Goal: Task Accomplishment & Management: Complete application form

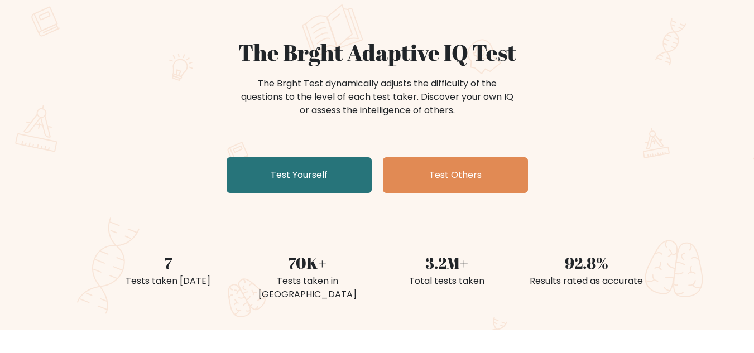
scroll to position [75, 0]
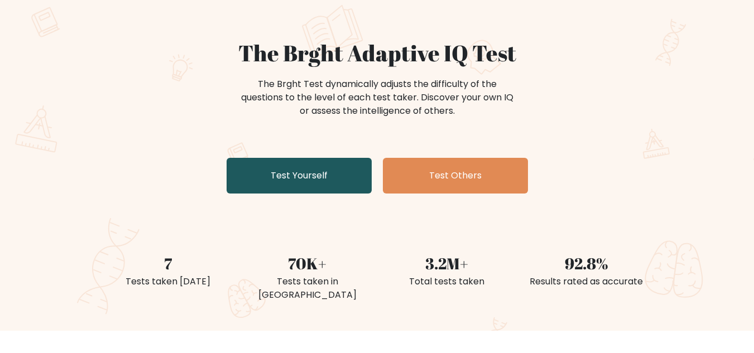
click at [317, 166] on link "Test Yourself" at bounding box center [299, 176] width 145 height 36
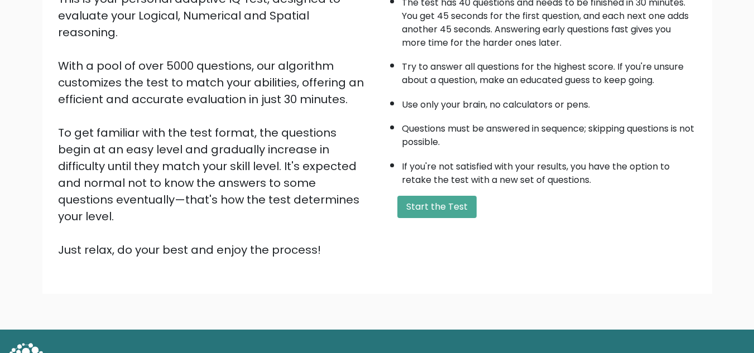
scroll to position [158, 0]
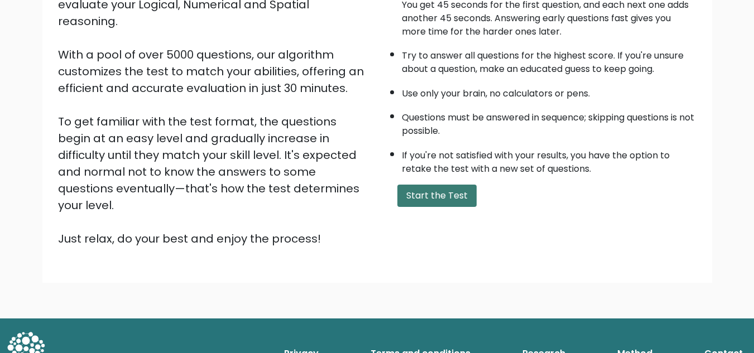
click at [451, 197] on button "Start the Test" at bounding box center [437, 196] width 79 height 22
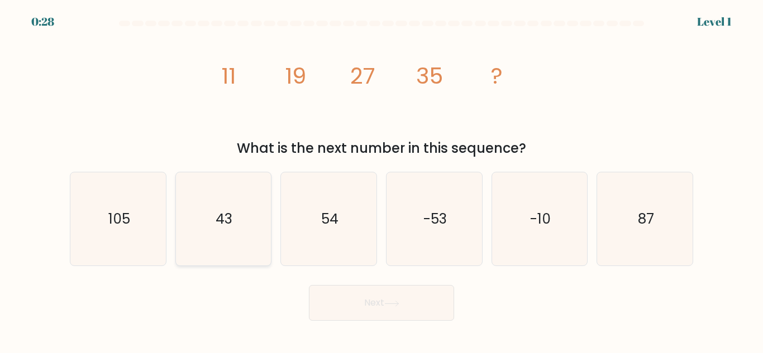
click at [221, 214] on text "43" at bounding box center [224, 219] width 17 height 20
click at [381, 180] on input "b. 43" at bounding box center [381, 178] width 1 height 3
radio input "true"
click at [430, 308] on button "Next" at bounding box center [381, 303] width 145 height 36
click at [406, 302] on button "Next" at bounding box center [381, 303] width 145 height 36
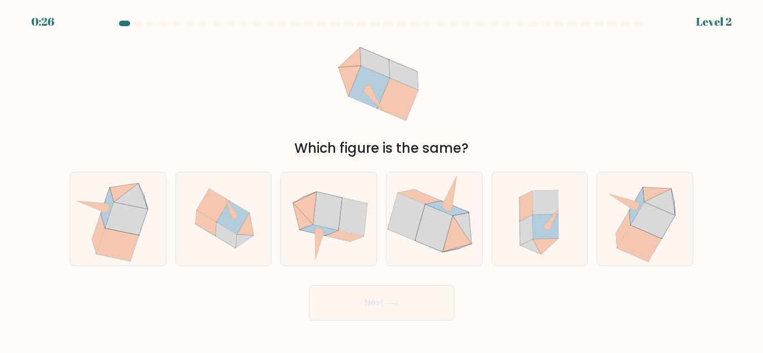
click at [346, 297] on button "Next" at bounding box center [381, 303] width 145 height 36
click at [351, 309] on button "Next" at bounding box center [381, 303] width 145 height 36
click at [125, 317] on div "Next" at bounding box center [381, 300] width 637 height 41
click at [321, 212] on icon at bounding box center [327, 212] width 28 height 38
click at [381, 180] on input "c." at bounding box center [381, 178] width 1 height 3
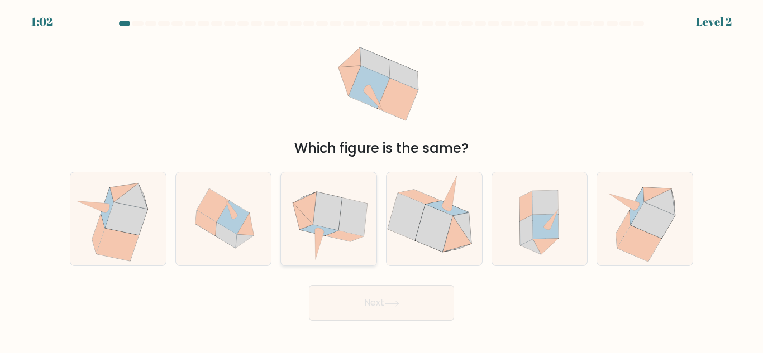
radio input "true"
click at [388, 316] on button "Next" at bounding box center [381, 303] width 145 height 36
click at [382, 304] on button "Next" at bounding box center [381, 303] width 145 height 36
click at [387, 301] on icon at bounding box center [391, 304] width 15 height 6
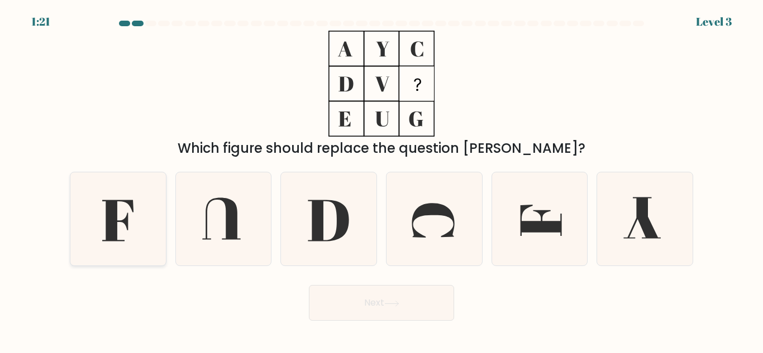
click at [112, 211] on icon at bounding box center [117, 220] width 31 height 41
click at [381, 180] on input "a." at bounding box center [381, 178] width 1 height 3
radio input "true"
click at [424, 305] on button "Next" at bounding box center [381, 303] width 145 height 36
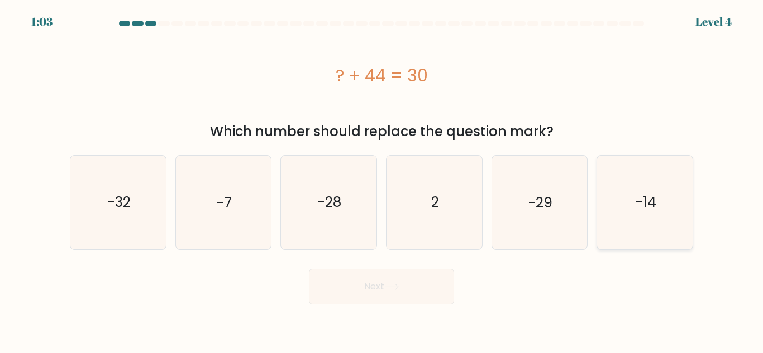
click at [636, 190] on icon "-14" at bounding box center [644, 202] width 93 height 93
click at [382, 180] on input "f. -14" at bounding box center [381, 178] width 1 height 3
radio input "true"
click at [443, 298] on button "Next" at bounding box center [381, 287] width 145 height 36
click at [418, 284] on button "Next" at bounding box center [381, 287] width 145 height 36
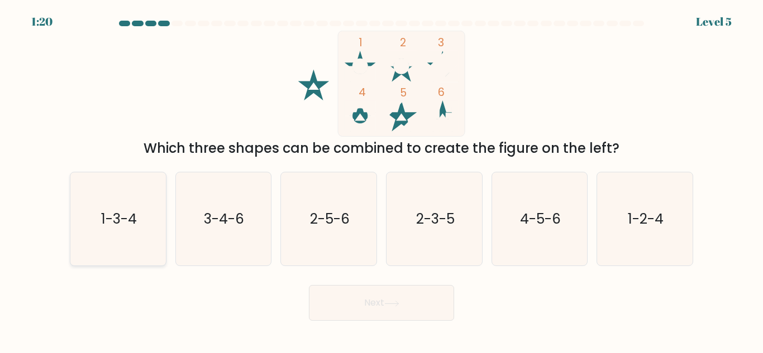
click at [138, 221] on icon "1-3-4" at bounding box center [117, 219] width 93 height 93
click at [381, 180] on input "a. 1-3-4" at bounding box center [381, 178] width 1 height 3
radio input "true"
click at [415, 293] on button "Next" at bounding box center [381, 303] width 145 height 36
click at [424, 304] on button "Next" at bounding box center [381, 303] width 145 height 36
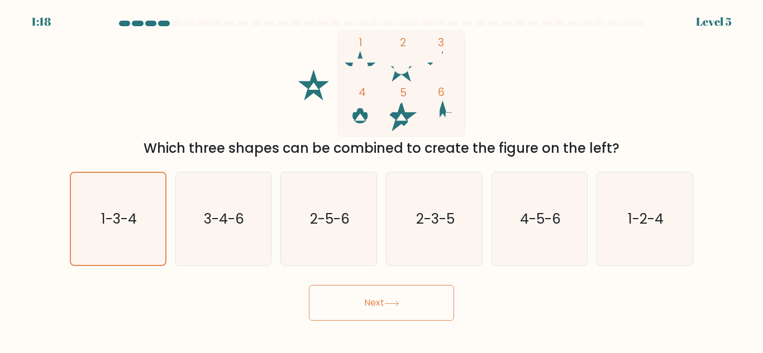
click at [380, 286] on button "Next" at bounding box center [381, 303] width 145 height 36
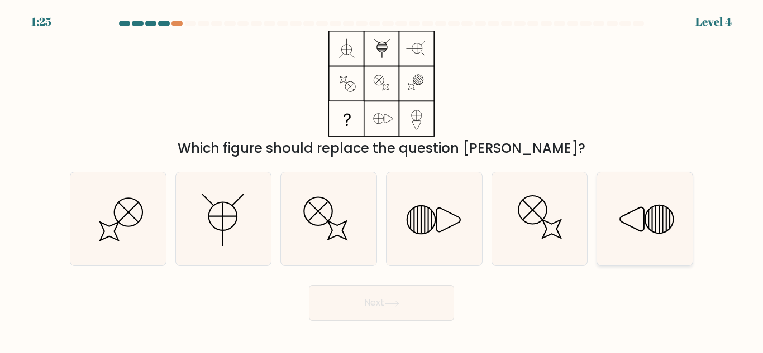
click at [643, 250] on icon at bounding box center [644, 219] width 93 height 93
click at [382, 180] on input "f." at bounding box center [381, 178] width 1 height 3
radio input "true"
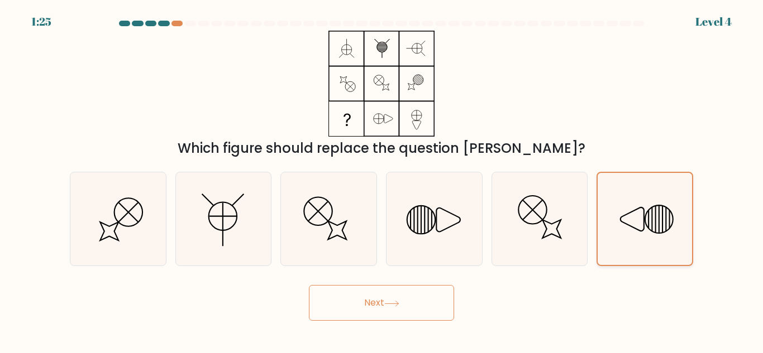
click at [626, 172] on div at bounding box center [644, 219] width 97 height 94
click at [382, 177] on input "f." at bounding box center [381, 178] width 1 height 3
click at [419, 299] on button "Next" at bounding box center [381, 303] width 145 height 36
click at [395, 309] on button "Next" at bounding box center [381, 303] width 145 height 36
click at [389, 303] on icon at bounding box center [391, 304] width 15 height 6
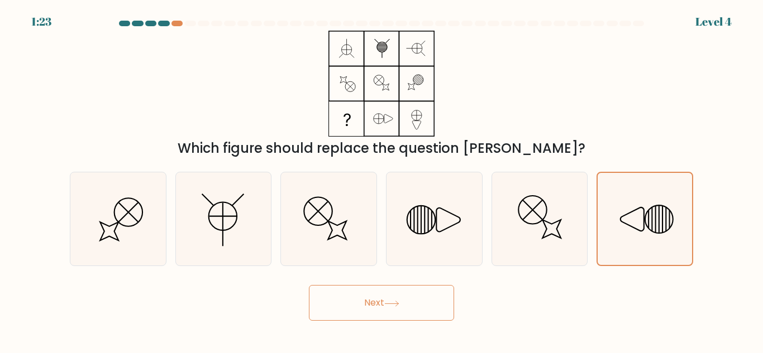
click at [381, 290] on button "Next" at bounding box center [381, 303] width 145 height 36
click at [369, 265] on icon at bounding box center [328, 219] width 93 height 93
click at [381, 180] on input "c." at bounding box center [381, 178] width 1 height 3
radio input "true"
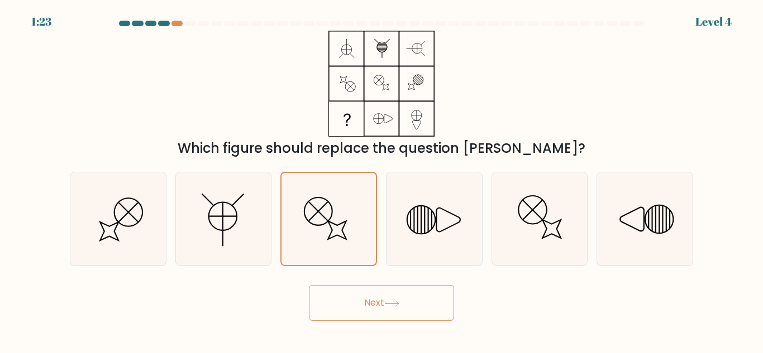
click at [348, 293] on button "Next" at bounding box center [381, 303] width 145 height 36
click at [324, 295] on button "Next" at bounding box center [381, 303] width 145 height 36
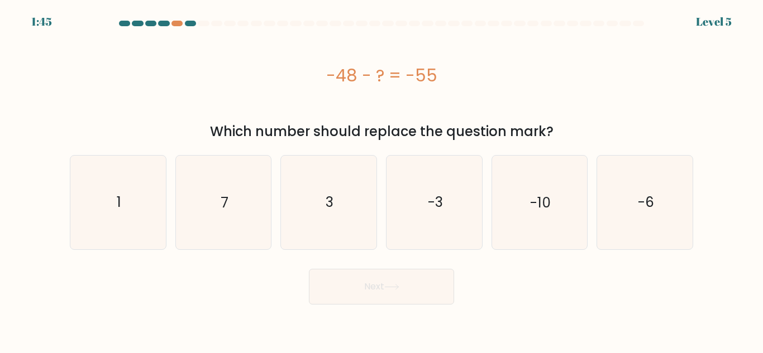
click at [71, 97] on div "-48 - ? = -55" at bounding box center [381, 75] width 623 height 89
click at [229, 189] on icon "7" at bounding box center [222, 202] width 93 height 93
click at [381, 180] on input "b. 7" at bounding box center [381, 178] width 1 height 3
radio input "true"
click at [448, 302] on button "Next" at bounding box center [381, 287] width 145 height 36
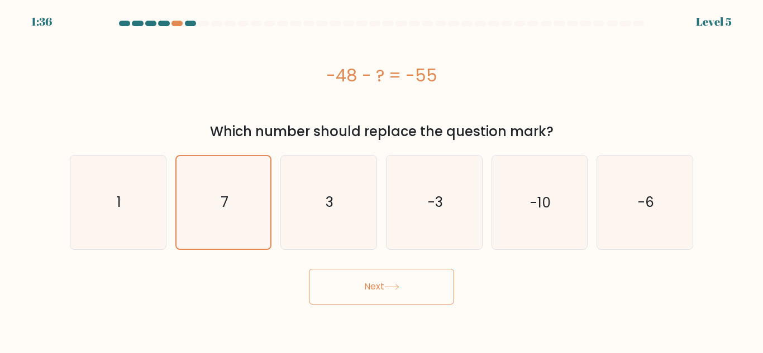
click at [429, 278] on button "Next" at bounding box center [381, 287] width 145 height 36
click at [405, 272] on button "Next" at bounding box center [381, 287] width 145 height 36
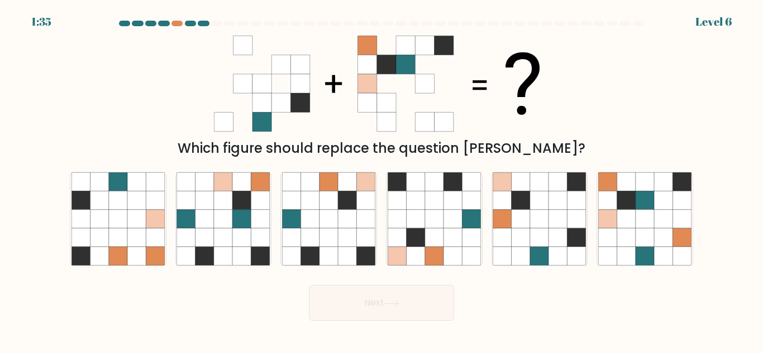
click at [372, 300] on button "Next" at bounding box center [381, 303] width 145 height 36
click at [659, 195] on icon at bounding box center [663, 201] width 18 height 18
click at [382, 180] on input "f." at bounding box center [381, 178] width 1 height 3
radio input "true"
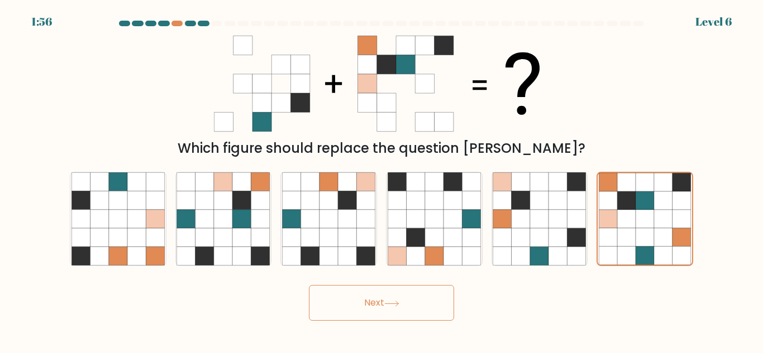
click at [429, 301] on button "Next" at bounding box center [381, 303] width 145 height 36
click at [418, 315] on button "Next" at bounding box center [381, 303] width 145 height 36
click at [417, 298] on button "Next" at bounding box center [381, 303] width 145 height 36
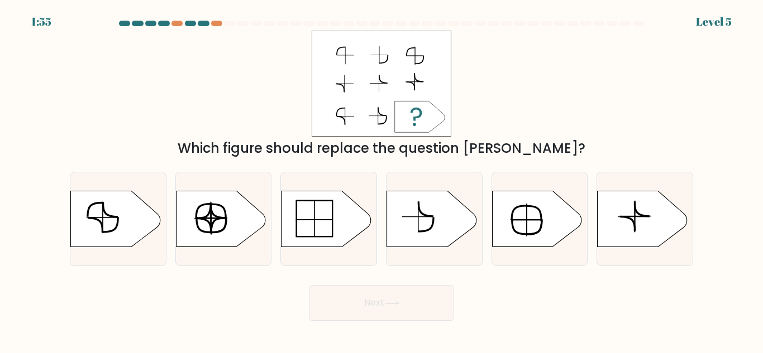
click at [395, 296] on button "Next" at bounding box center [381, 303] width 145 height 36
click at [464, 34] on div "Which figure should replace the question mark?" at bounding box center [381, 95] width 637 height 128
click at [463, 34] on div "Which figure should replace the question mark?" at bounding box center [381, 95] width 637 height 128
click at [460, 207] on icon at bounding box center [431, 220] width 89 height 56
click at [382, 180] on input "d." at bounding box center [381, 178] width 1 height 3
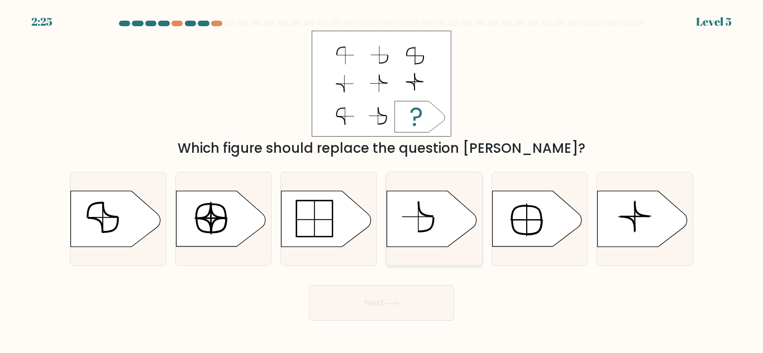
radio input "true"
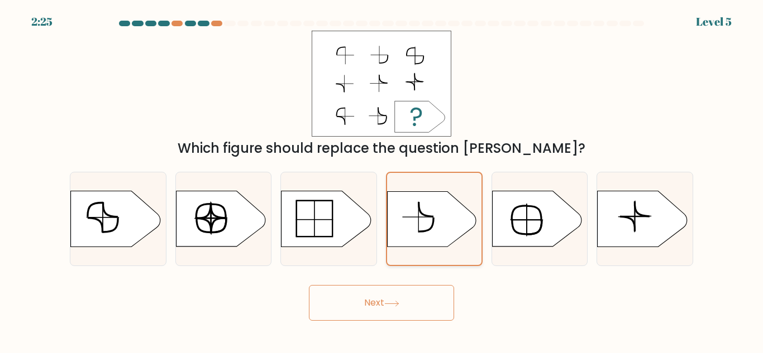
click at [438, 208] on icon at bounding box center [431, 219] width 88 height 55
click at [382, 180] on input "d." at bounding box center [381, 178] width 1 height 3
click at [403, 303] on button "Next" at bounding box center [381, 303] width 145 height 36
click at [415, 307] on button "Next" at bounding box center [381, 303] width 145 height 36
click at [433, 303] on button "Next" at bounding box center [381, 303] width 145 height 36
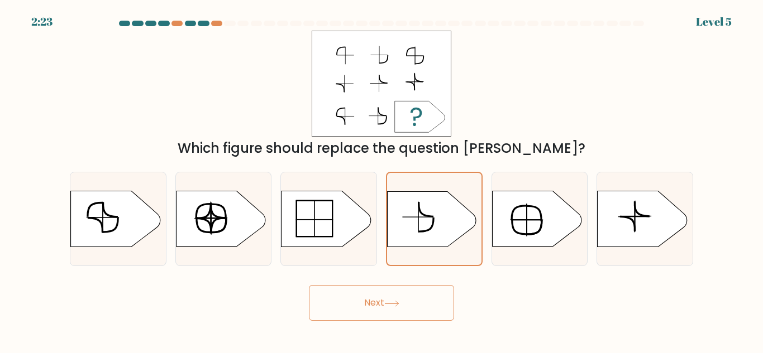
click at [427, 304] on button "Next" at bounding box center [381, 303] width 145 height 36
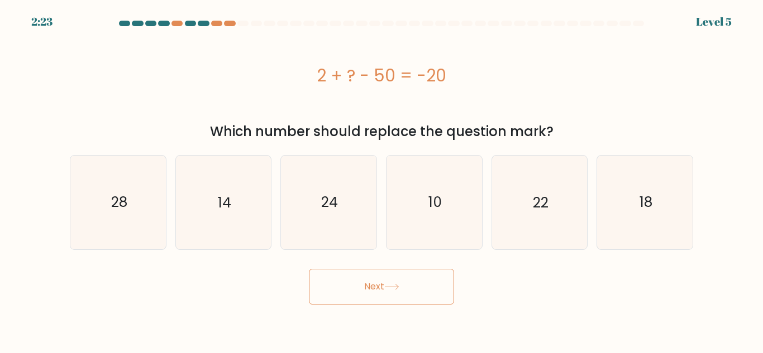
click at [429, 296] on button "Next" at bounding box center [381, 287] width 145 height 36
click at [36, 101] on form "a." at bounding box center [381, 163] width 763 height 284
click at [445, 170] on icon "10" at bounding box center [433, 202] width 93 height 93
click at [382, 177] on input "d. 10" at bounding box center [381, 178] width 1 height 3
radio input "true"
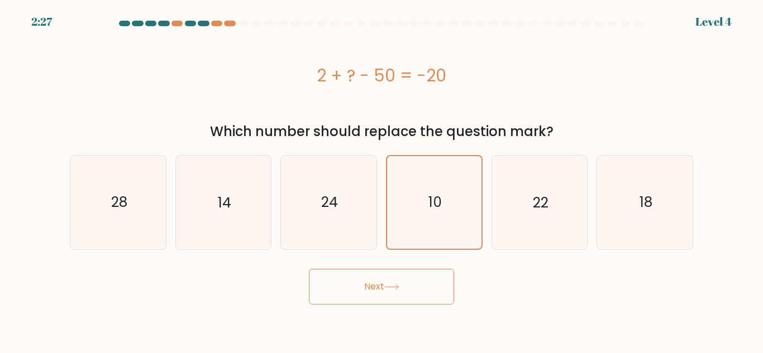
click at [415, 285] on button "Next" at bounding box center [381, 287] width 145 height 36
click at [419, 270] on button "Next" at bounding box center [381, 287] width 145 height 36
click at [410, 278] on button "Next" at bounding box center [381, 287] width 145 height 36
click at [407, 283] on button "Next" at bounding box center [381, 287] width 145 height 36
click at [407, 276] on button "Next" at bounding box center [381, 287] width 145 height 36
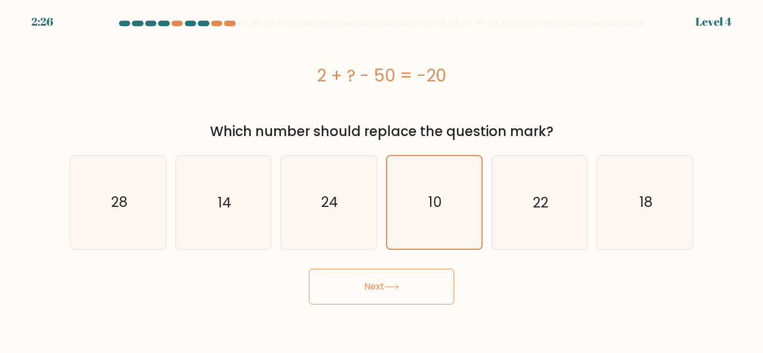
click at [399, 286] on icon at bounding box center [391, 287] width 15 height 6
click at [409, 296] on button "Next" at bounding box center [381, 287] width 145 height 36
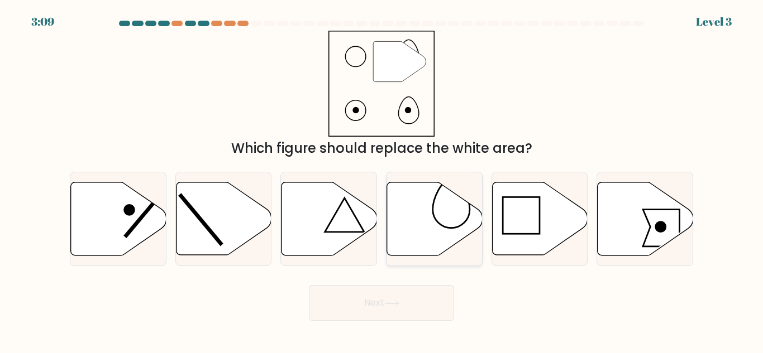
click at [442, 233] on icon at bounding box center [434, 219] width 95 height 73
click at [382, 180] on input "d." at bounding box center [381, 178] width 1 height 3
radio input "true"
click at [436, 305] on button "Next" at bounding box center [381, 303] width 145 height 36
click at [433, 293] on button "Next" at bounding box center [381, 303] width 145 height 36
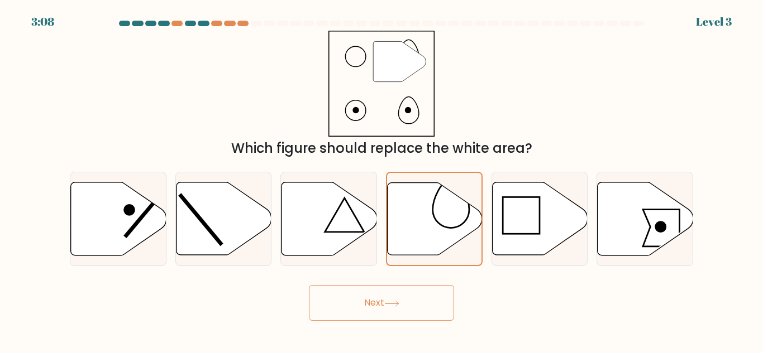
click at [396, 294] on button "Next" at bounding box center [381, 303] width 145 height 36
click at [371, 320] on button "Next" at bounding box center [381, 303] width 145 height 36
click at [370, 305] on button "Next" at bounding box center [381, 303] width 145 height 36
click at [391, 291] on button "Next" at bounding box center [381, 303] width 145 height 36
click at [371, 289] on button "Next" at bounding box center [381, 303] width 145 height 36
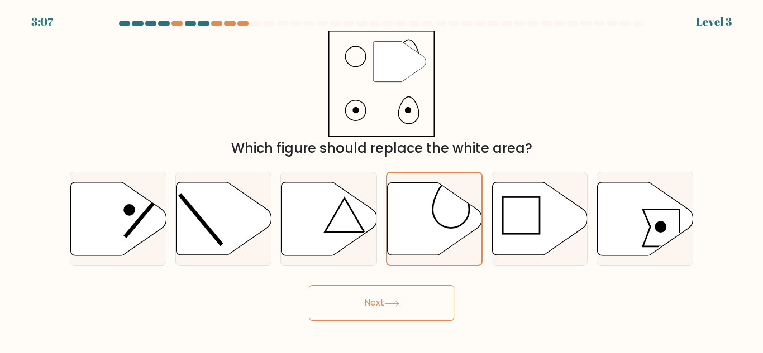
click at [400, 309] on button "Next" at bounding box center [381, 303] width 145 height 36
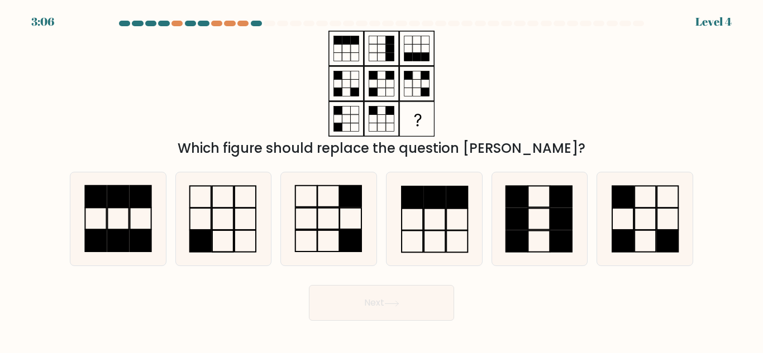
click at [440, 317] on button "Next" at bounding box center [381, 303] width 145 height 36
click at [308, 226] on icon at bounding box center [328, 219] width 93 height 93
click at [381, 180] on input "c." at bounding box center [381, 178] width 1 height 3
radio input "true"
click at [389, 298] on button "Next" at bounding box center [381, 303] width 145 height 36
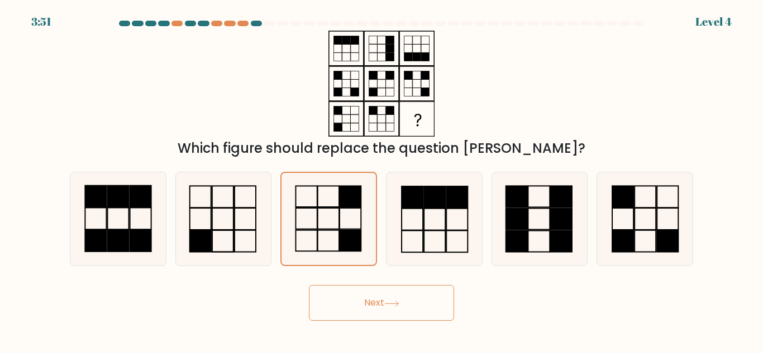
click at [383, 296] on button "Next" at bounding box center [381, 303] width 145 height 36
click at [386, 302] on button "Next" at bounding box center [381, 303] width 145 height 36
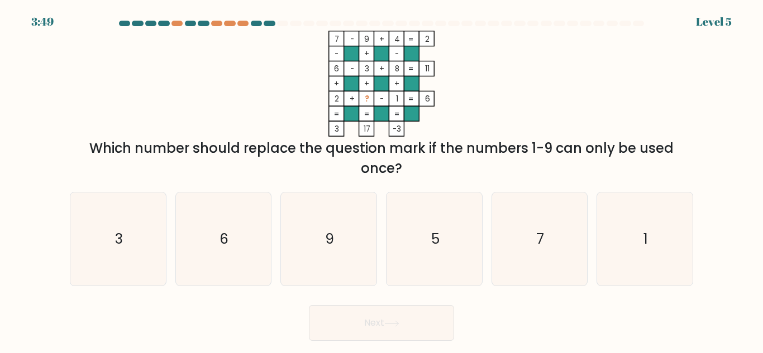
click at [350, 307] on button "Next" at bounding box center [381, 323] width 145 height 36
click at [374, 237] on icon "9" at bounding box center [328, 239] width 93 height 93
click at [381, 180] on input "c. 9" at bounding box center [381, 178] width 1 height 3
radio input "true"
click at [441, 227] on icon "5" at bounding box center [433, 239] width 93 height 93
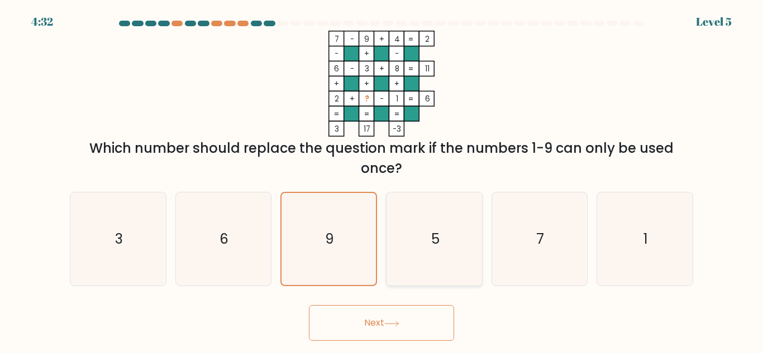
click at [382, 180] on input "d. 5" at bounding box center [381, 178] width 1 height 3
radio input "true"
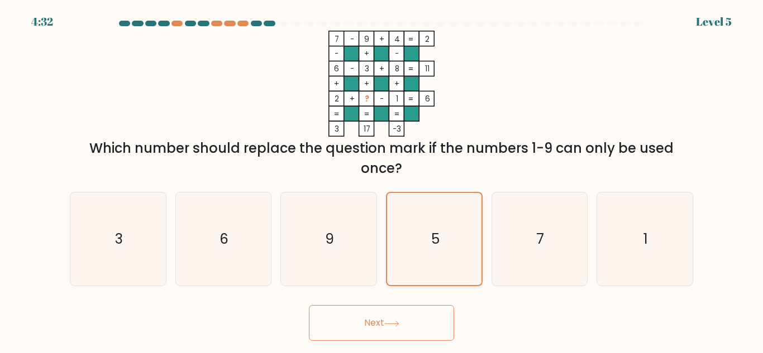
click at [427, 267] on icon "5" at bounding box center [434, 239] width 92 height 92
click at [382, 180] on input "d. 5" at bounding box center [381, 178] width 1 height 3
click at [386, 310] on button "Next" at bounding box center [381, 323] width 145 height 36
click at [390, 323] on icon at bounding box center [391, 324] width 15 height 6
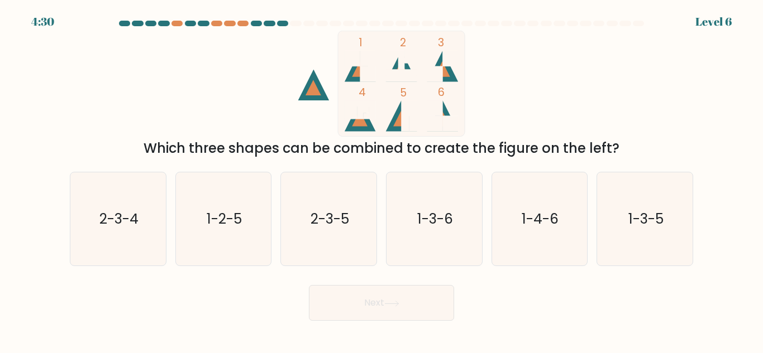
click at [409, 318] on button "Next" at bounding box center [381, 303] width 145 height 36
click at [394, 233] on icon "1-3-6" at bounding box center [433, 219] width 93 height 93
click at [382, 180] on input "d. 1-3-6" at bounding box center [381, 178] width 1 height 3
radio input "true"
click at [409, 232] on icon "1-3-6" at bounding box center [434, 219] width 92 height 92
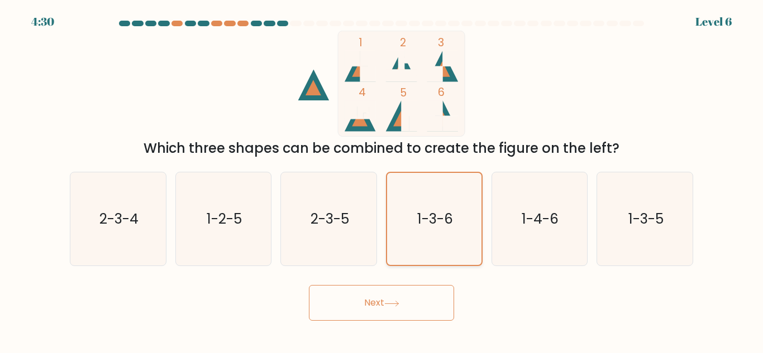
click at [382, 180] on input "d. 1-3-6" at bounding box center [381, 178] width 1 height 3
click at [385, 317] on button "Next" at bounding box center [381, 303] width 145 height 36
click at [391, 302] on icon at bounding box center [391, 304] width 15 height 6
click at [389, 292] on button "Next" at bounding box center [381, 303] width 145 height 36
click at [398, 289] on button "Next" at bounding box center [381, 303] width 145 height 36
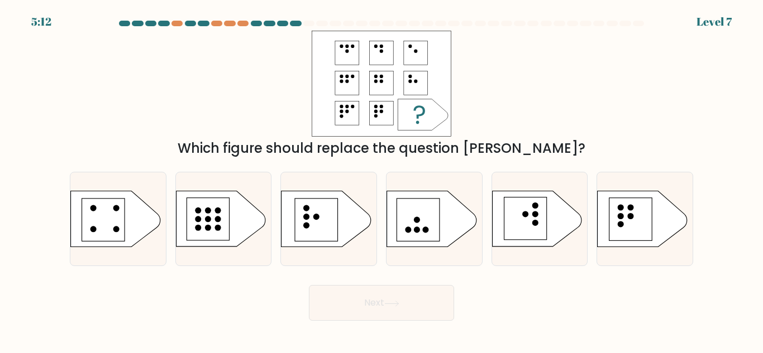
click at [438, 319] on button "Next" at bounding box center [381, 303] width 145 height 36
click at [444, 212] on icon at bounding box center [431, 220] width 89 height 56
click at [382, 180] on input "d." at bounding box center [381, 178] width 1 height 3
radio input "true"
click at [413, 313] on button "Next" at bounding box center [381, 303] width 145 height 36
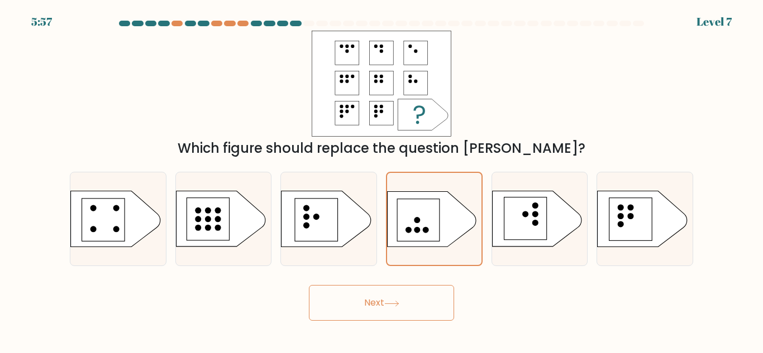
click at [425, 305] on button "Next" at bounding box center [381, 303] width 145 height 36
click at [432, 298] on button "Next" at bounding box center [381, 303] width 145 height 36
click at [424, 304] on button "Next" at bounding box center [381, 303] width 145 height 36
click at [420, 309] on button "Next" at bounding box center [381, 303] width 145 height 36
click at [423, 298] on button "Next" at bounding box center [381, 303] width 145 height 36
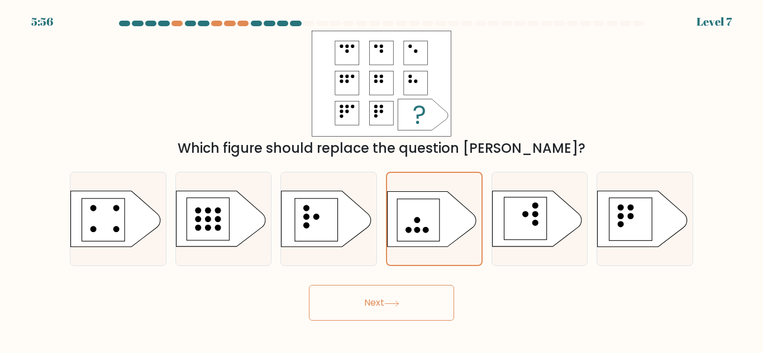
click at [420, 300] on button "Next" at bounding box center [381, 303] width 145 height 36
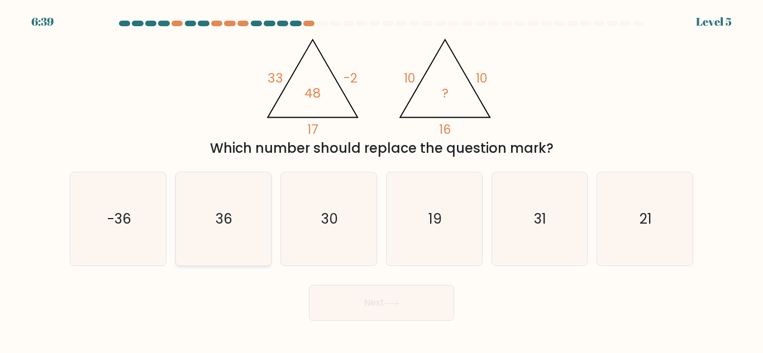
click at [218, 210] on text "36" at bounding box center [224, 219] width 17 height 20
click at [381, 180] on input "b. 36" at bounding box center [381, 178] width 1 height 3
radio input "true"
click at [432, 295] on button "Next" at bounding box center [381, 303] width 145 height 36
click at [435, 299] on button "Next" at bounding box center [381, 303] width 145 height 36
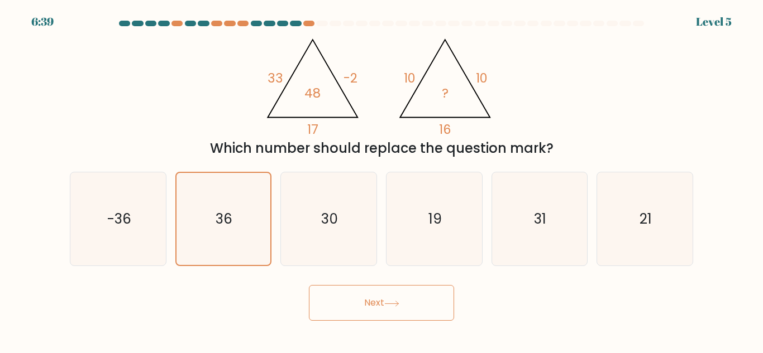
click at [433, 298] on button "Next" at bounding box center [381, 303] width 145 height 36
click at [430, 305] on button "Next" at bounding box center [381, 303] width 145 height 36
click at [438, 296] on button "Next" at bounding box center [381, 303] width 145 height 36
click at [429, 290] on button "Next" at bounding box center [381, 303] width 145 height 36
click at [427, 290] on button "Next" at bounding box center [381, 303] width 145 height 36
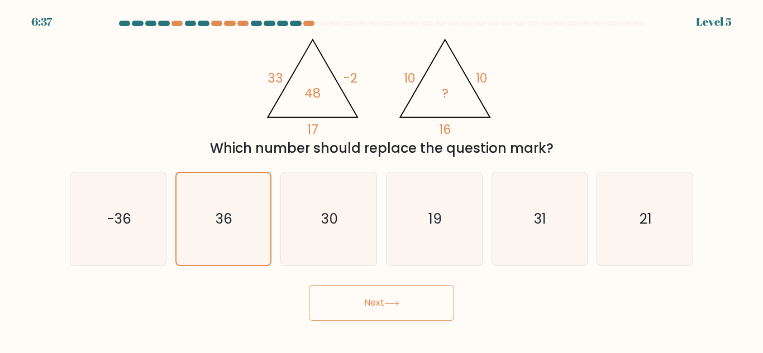
click at [434, 286] on button "Next" at bounding box center [381, 303] width 145 height 36
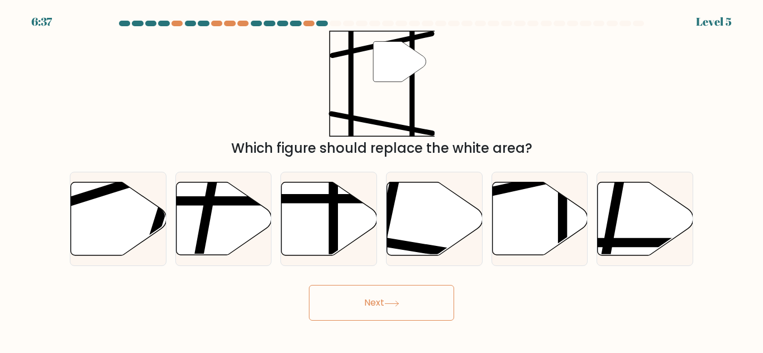
click at [427, 298] on button "Next" at bounding box center [381, 303] width 145 height 36
click at [426, 296] on button "Next" at bounding box center [381, 303] width 145 height 36
click at [451, 244] on icon at bounding box center [434, 219] width 95 height 73
click at [382, 180] on input "d." at bounding box center [381, 178] width 1 height 3
radio input "true"
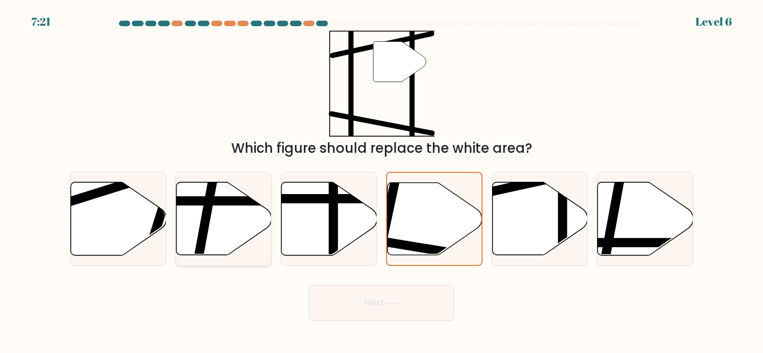
click at [227, 224] on icon at bounding box center [223, 219] width 95 height 73
click at [381, 180] on input "b." at bounding box center [381, 178] width 1 height 3
radio input "true"
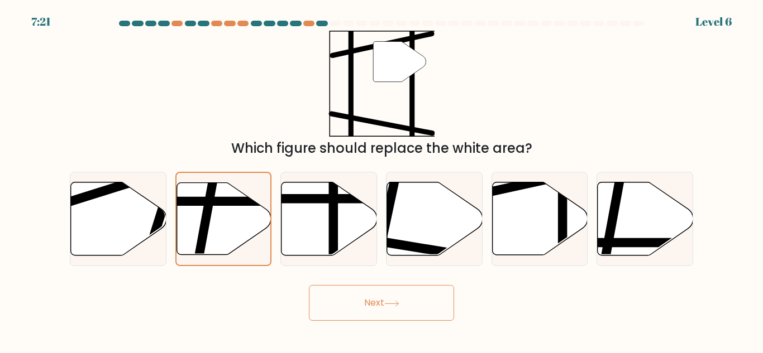
click at [444, 286] on button "Next" at bounding box center [381, 303] width 145 height 36
click at [437, 294] on button "Next" at bounding box center [381, 303] width 145 height 36
click at [426, 303] on button "Next" at bounding box center [381, 303] width 145 height 36
click at [422, 303] on button "Next" at bounding box center [381, 303] width 145 height 36
click at [427, 308] on button "Next" at bounding box center [381, 303] width 145 height 36
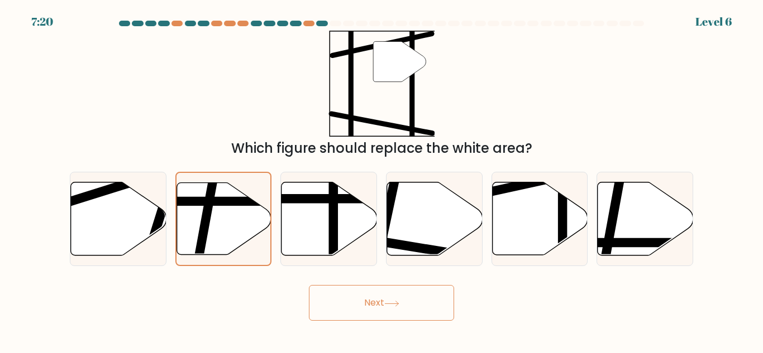
click at [430, 307] on button "Next" at bounding box center [381, 303] width 145 height 36
click at [432, 309] on button "Next" at bounding box center [381, 303] width 145 height 36
click at [433, 308] on button "Next" at bounding box center [381, 303] width 145 height 36
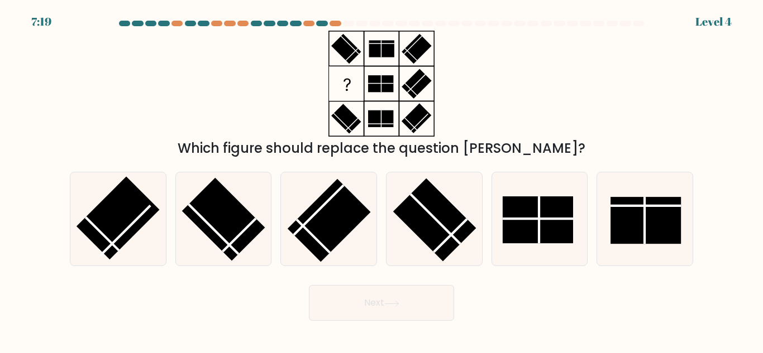
click at [447, 293] on button "Next" at bounding box center [381, 303] width 145 height 36
click at [443, 303] on button "Next" at bounding box center [381, 303] width 145 height 36
click at [459, 233] on rect at bounding box center [434, 220] width 83 height 83
click at [382, 180] on input "d." at bounding box center [381, 178] width 1 height 3
radio input "true"
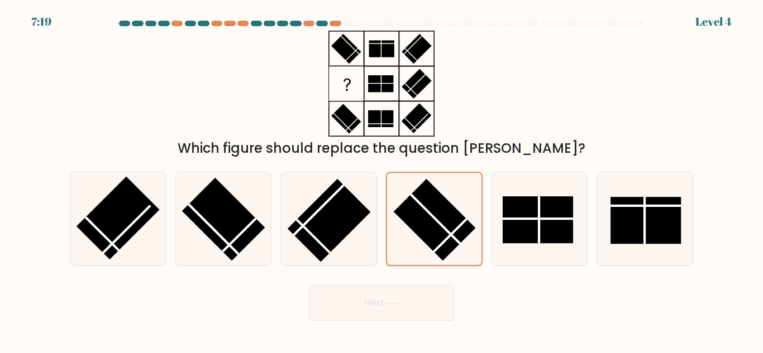
click at [453, 240] on rect at bounding box center [434, 220] width 82 height 82
click at [382, 180] on input "d." at bounding box center [381, 178] width 1 height 3
click at [437, 309] on button "Next" at bounding box center [381, 303] width 145 height 36
click at [437, 315] on button "Next" at bounding box center [381, 303] width 145 height 36
click at [448, 302] on button "Next" at bounding box center [381, 303] width 145 height 36
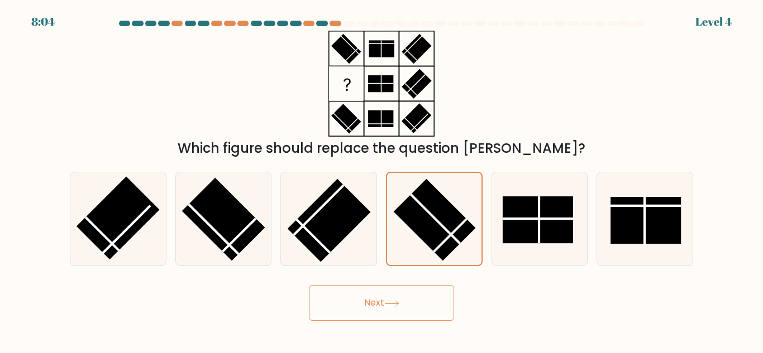
click at [445, 309] on button "Next" at bounding box center [381, 303] width 145 height 36
click at [432, 299] on button "Next" at bounding box center [381, 303] width 145 height 36
click at [437, 296] on button "Next" at bounding box center [381, 303] width 145 height 36
click at [438, 298] on button "Next" at bounding box center [381, 303] width 145 height 36
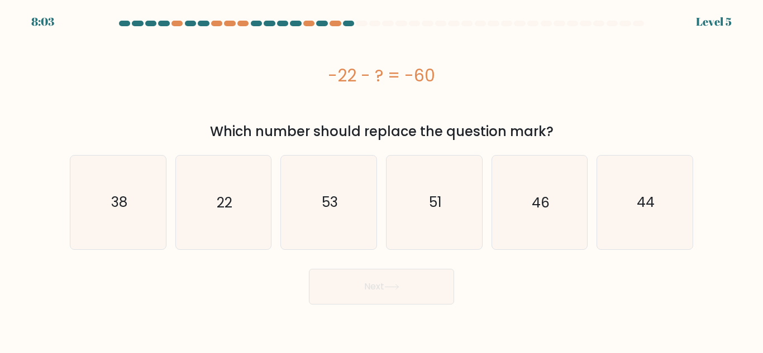
click at [437, 300] on button "Next" at bounding box center [381, 287] width 145 height 36
click at [440, 302] on button "Next" at bounding box center [381, 287] width 145 height 36
click at [438, 303] on button "Next" at bounding box center [381, 287] width 145 height 36
click at [227, 207] on text "22" at bounding box center [225, 203] width 16 height 20
click at [381, 180] on input "b. 22" at bounding box center [381, 178] width 1 height 3
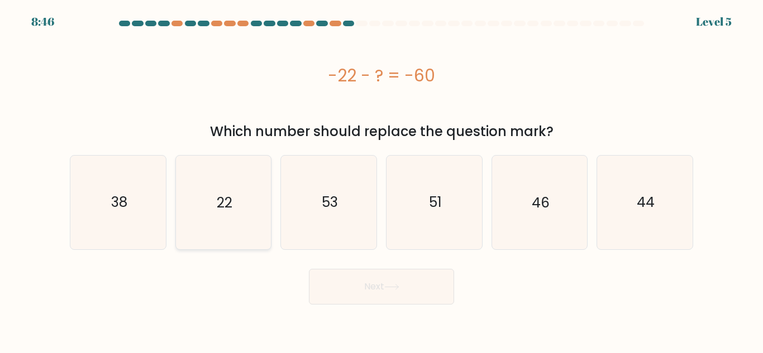
radio input "true"
click at [225, 206] on text "22" at bounding box center [225, 203] width 16 height 20
click at [381, 180] on input "b. 22" at bounding box center [381, 178] width 1 height 3
click at [429, 298] on button "Next" at bounding box center [381, 287] width 145 height 36
click at [441, 288] on button "Next" at bounding box center [381, 287] width 145 height 36
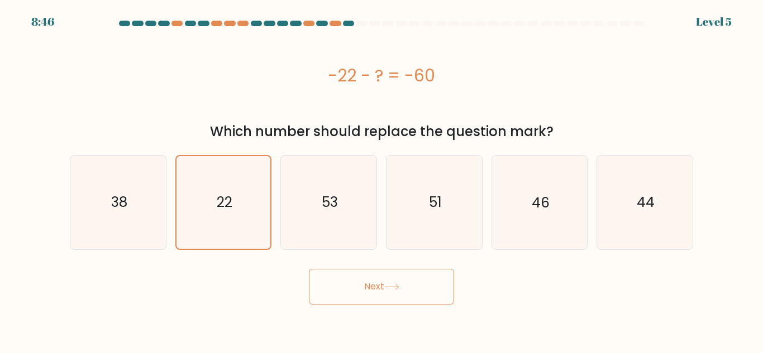
click at [443, 286] on button "Next" at bounding box center [381, 287] width 145 height 36
click at [444, 285] on button "Next" at bounding box center [381, 287] width 145 height 36
click at [446, 290] on button "Next" at bounding box center [381, 287] width 145 height 36
click at [445, 289] on button "Next" at bounding box center [381, 287] width 145 height 36
click at [444, 288] on button "Next" at bounding box center [381, 287] width 145 height 36
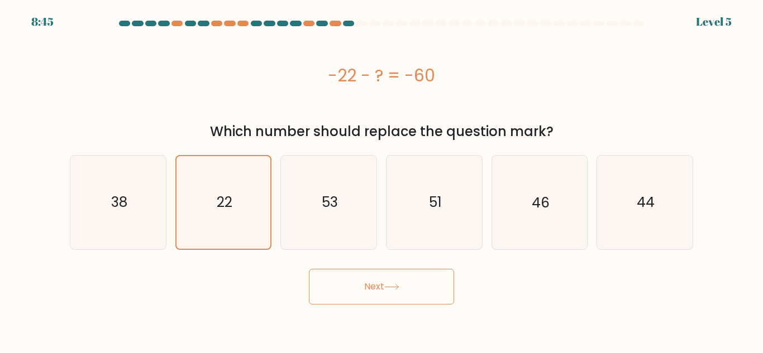
click at [447, 285] on button "Next" at bounding box center [381, 287] width 145 height 36
click at [443, 289] on button "Next" at bounding box center [381, 287] width 145 height 36
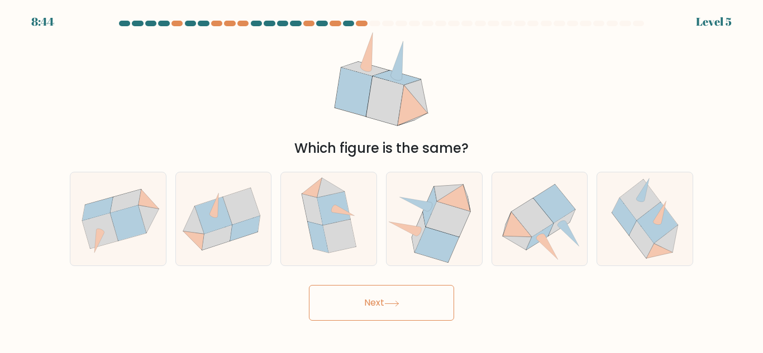
click at [444, 288] on button "Next" at bounding box center [381, 303] width 145 height 36
click at [462, 228] on icon at bounding box center [447, 219] width 44 height 35
click at [382, 180] on input "d." at bounding box center [381, 178] width 1 height 3
radio input "true"
click at [480, 223] on icon at bounding box center [434, 219] width 94 height 87
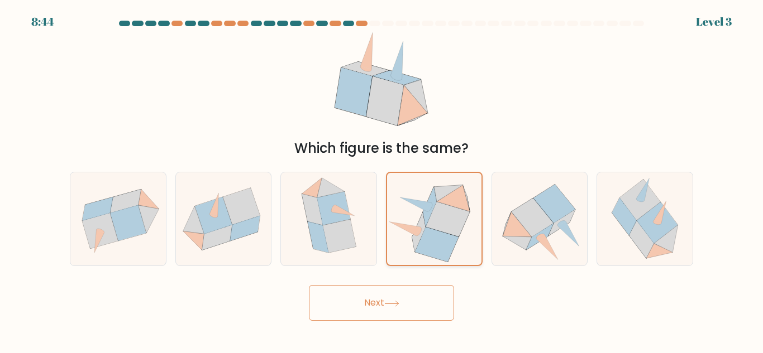
click at [382, 180] on input "d." at bounding box center [381, 178] width 1 height 3
click at [442, 302] on button "Next" at bounding box center [381, 303] width 145 height 36
click at [446, 294] on button "Next" at bounding box center [381, 303] width 145 height 36
click at [449, 291] on button "Next" at bounding box center [381, 303] width 145 height 36
click at [445, 299] on button "Next" at bounding box center [381, 303] width 145 height 36
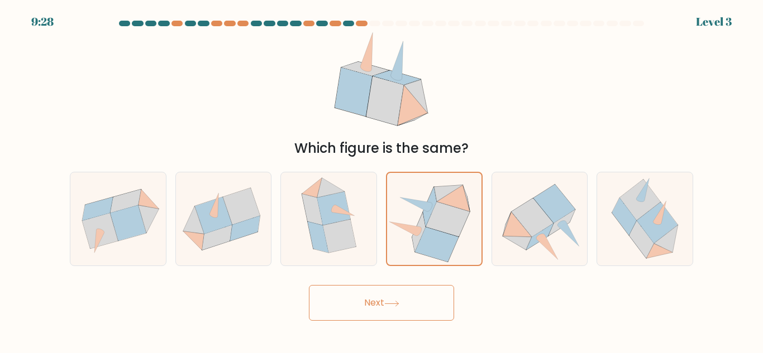
click at [444, 302] on button "Next" at bounding box center [381, 303] width 145 height 36
click at [446, 301] on button "Next" at bounding box center [381, 303] width 145 height 36
click at [446, 306] on button "Next" at bounding box center [381, 303] width 145 height 36
click at [439, 320] on button "Next" at bounding box center [381, 303] width 145 height 36
click at [440, 317] on button "Next" at bounding box center [381, 303] width 145 height 36
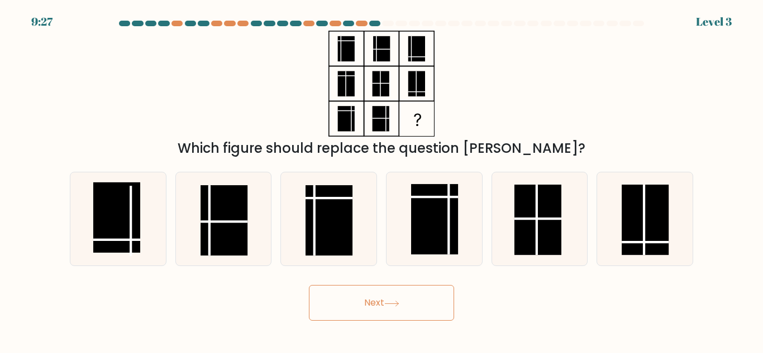
click at [441, 315] on button "Next" at bounding box center [381, 303] width 145 height 36
click at [442, 302] on button "Next" at bounding box center [381, 303] width 145 height 36
click at [449, 288] on button "Next" at bounding box center [381, 303] width 145 height 36
click at [441, 225] on rect at bounding box center [434, 219] width 47 height 70
click at [382, 180] on input "d." at bounding box center [381, 178] width 1 height 3
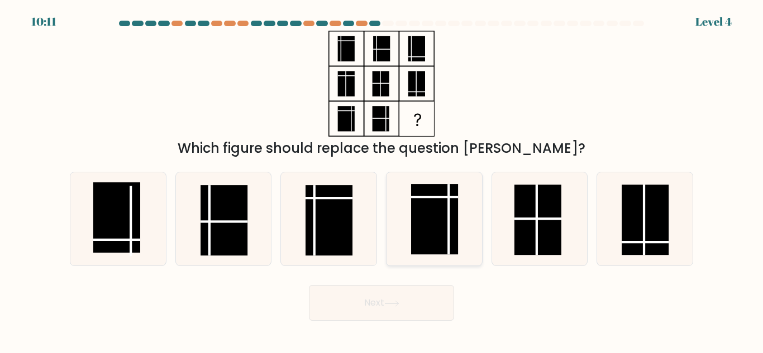
radio input "true"
click at [448, 303] on button "Next" at bounding box center [381, 303] width 145 height 36
click at [451, 293] on button "Next" at bounding box center [381, 303] width 145 height 36
click at [449, 302] on button "Next" at bounding box center [381, 303] width 145 height 36
click at [451, 307] on button "Next" at bounding box center [381, 303] width 145 height 36
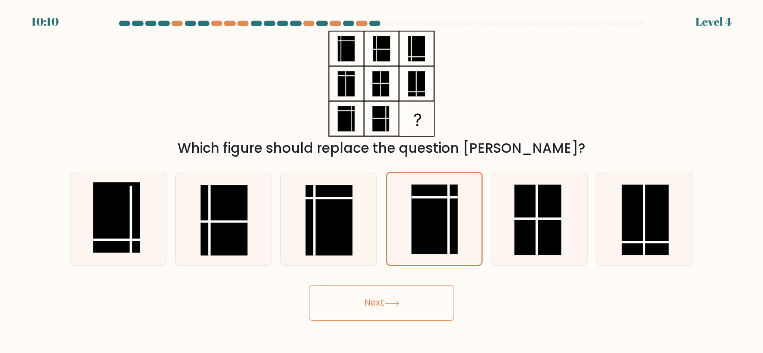
click at [446, 309] on button "Next" at bounding box center [381, 303] width 145 height 36
click at [444, 308] on button "Next" at bounding box center [381, 303] width 145 height 36
click at [444, 309] on button "Next" at bounding box center [381, 303] width 145 height 36
click at [448, 308] on button "Next" at bounding box center [381, 303] width 145 height 36
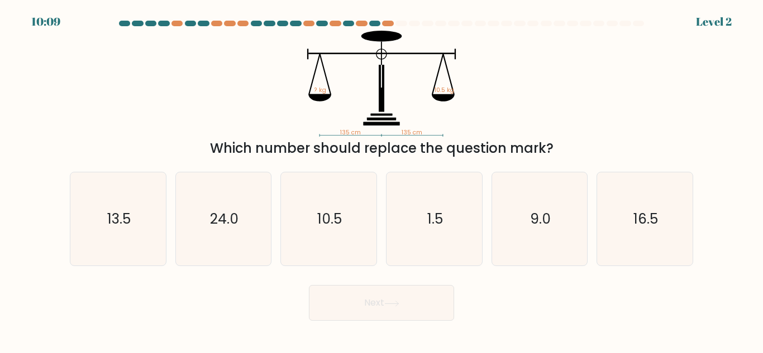
click at [451, 305] on button "Next" at bounding box center [381, 303] width 145 height 36
click at [435, 310] on button "Next" at bounding box center [381, 303] width 145 height 36
click at [438, 313] on button "Next" at bounding box center [381, 303] width 145 height 36
click at [474, 226] on icon "1.5" at bounding box center [433, 219] width 93 height 93
click at [382, 180] on input "d. 1.5" at bounding box center [381, 178] width 1 height 3
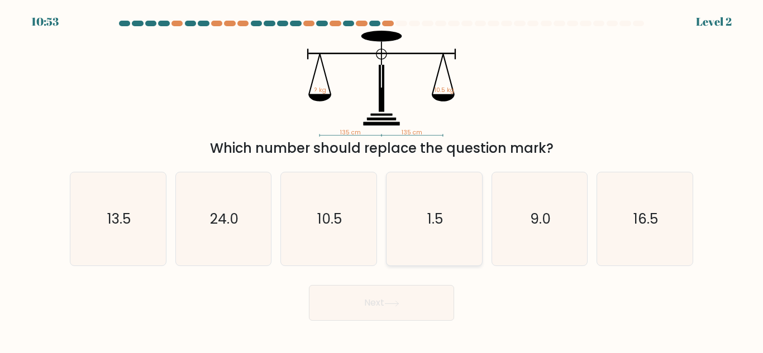
radio input "true"
click at [451, 312] on button "Next" at bounding box center [381, 303] width 145 height 36
click at [453, 302] on button "Next" at bounding box center [381, 303] width 145 height 36
click at [438, 312] on button "Next" at bounding box center [381, 303] width 145 height 36
click at [419, 314] on button "Next" at bounding box center [381, 303] width 145 height 36
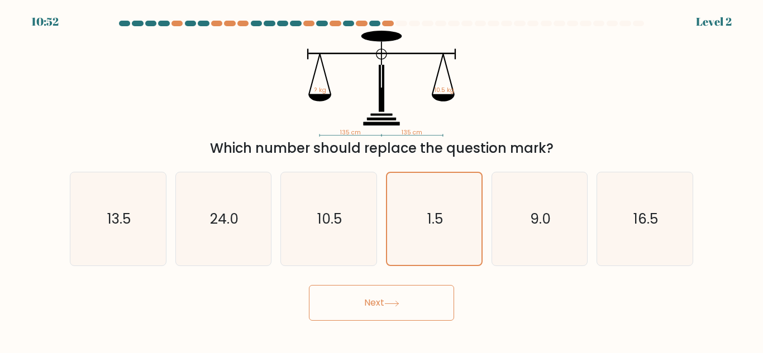
click at [420, 307] on button "Next" at bounding box center [381, 303] width 145 height 36
click at [427, 296] on button "Next" at bounding box center [381, 303] width 145 height 36
click at [427, 307] on button "Next" at bounding box center [381, 303] width 145 height 36
click at [436, 294] on button "Next" at bounding box center [381, 303] width 145 height 36
click at [434, 298] on button "Next" at bounding box center [381, 303] width 145 height 36
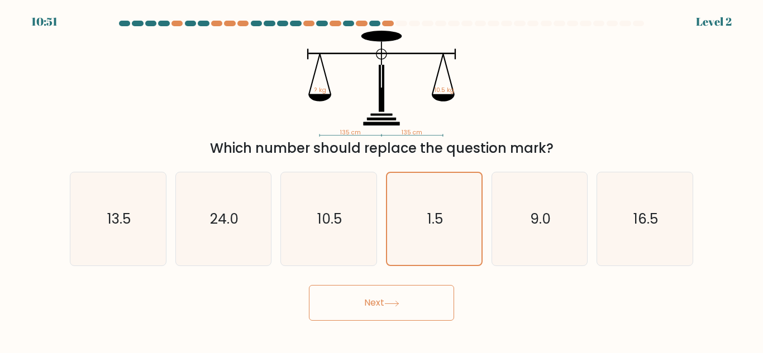
click at [431, 290] on button "Next" at bounding box center [381, 303] width 145 height 36
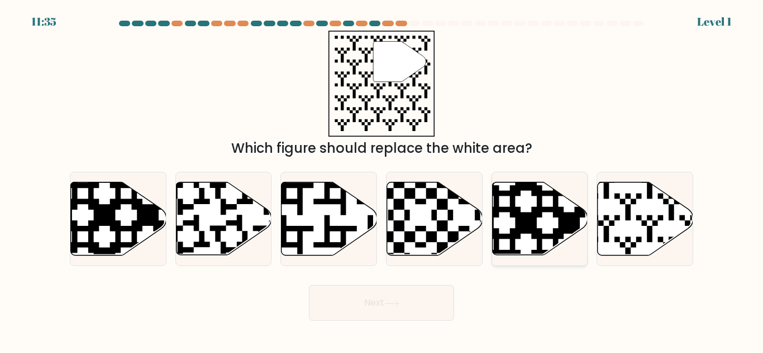
click at [527, 212] on icon at bounding box center [539, 219] width 95 height 73
click at [382, 180] on input "e." at bounding box center [381, 178] width 1 height 3
radio input "true"
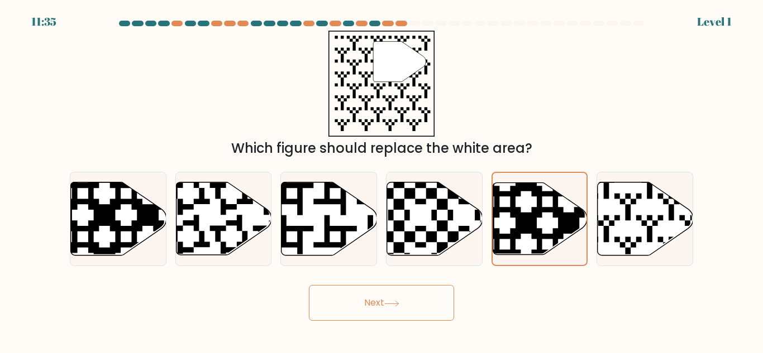
click at [417, 312] on button "Next" at bounding box center [381, 303] width 145 height 36
click at [427, 308] on button "Next" at bounding box center [381, 303] width 145 height 36
click at [424, 310] on button "Next" at bounding box center [381, 303] width 145 height 36
click at [438, 301] on button "Next" at bounding box center [381, 303] width 145 height 36
click at [437, 307] on button "Next" at bounding box center [381, 303] width 145 height 36
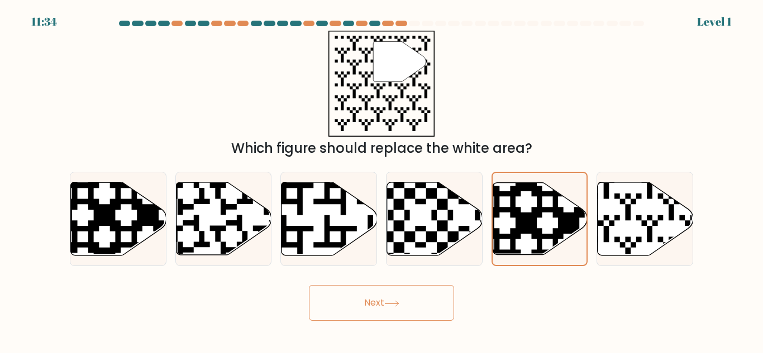
click at [443, 300] on button "Next" at bounding box center [381, 303] width 145 height 36
click at [446, 300] on button "Next" at bounding box center [381, 303] width 145 height 36
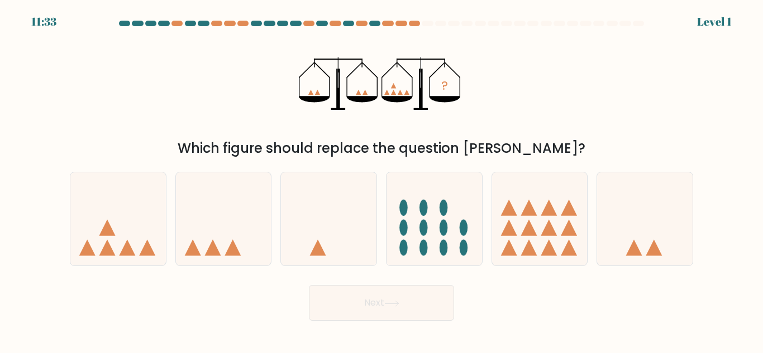
click at [439, 300] on button "Next" at bounding box center [381, 303] width 145 height 36
click at [438, 303] on button "Next" at bounding box center [381, 303] width 145 height 36
click at [182, 254] on icon at bounding box center [223, 219] width 95 height 79
click at [381, 180] on input "b." at bounding box center [381, 178] width 1 height 3
radio input "true"
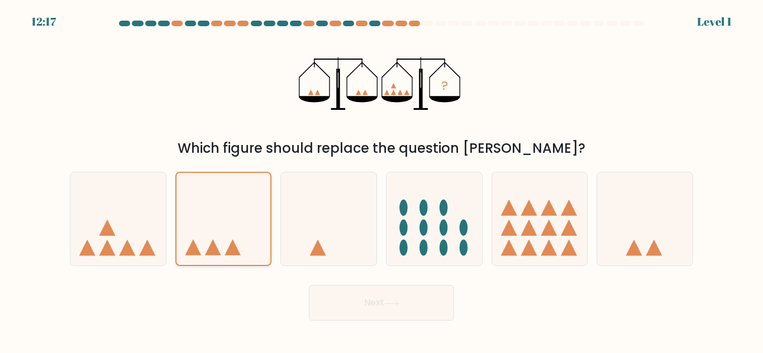
click at [189, 252] on icon at bounding box center [193, 248] width 16 height 16
click at [381, 180] on input "b." at bounding box center [381, 178] width 1 height 3
click at [429, 314] on button "Next" at bounding box center [381, 303] width 145 height 36
click at [429, 308] on button "Next" at bounding box center [381, 303] width 145 height 36
click at [434, 300] on button "Next" at bounding box center [381, 303] width 145 height 36
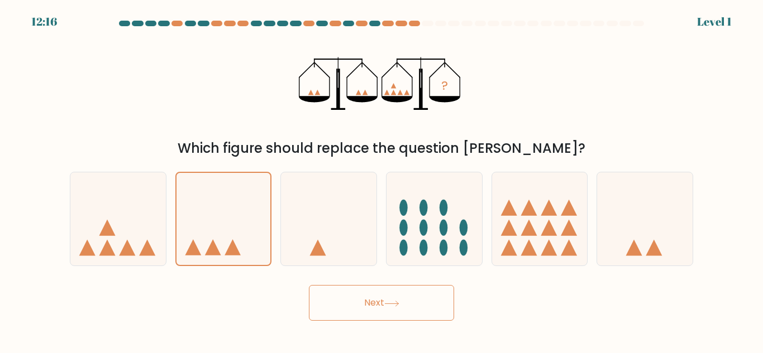
click at [434, 302] on button "Next" at bounding box center [381, 303] width 145 height 36
click at [440, 296] on button "Next" at bounding box center [381, 303] width 145 height 36
click at [439, 296] on button "Next" at bounding box center [381, 303] width 145 height 36
click at [443, 293] on button "Next" at bounding box center [381, 303] width 145 height 36
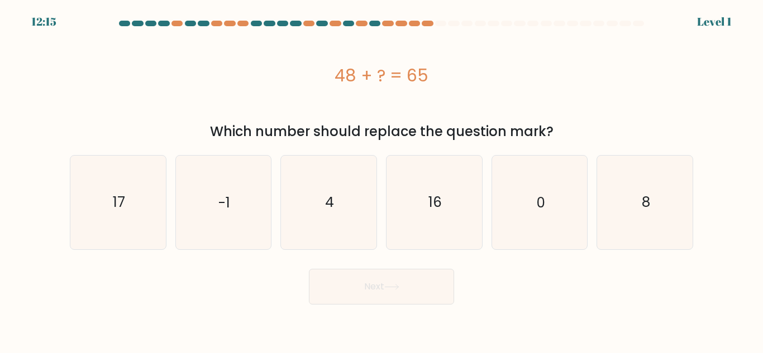
click at [437, 304] on button "Next" at bounding box center [381, 287] width 145 height 36
click at [515, 222] on icon "0" at bounding box center [538, 202] width 93 height 93
click at [382, 180] on input "e. 0" at bounding box center [381, 178] width 1 height 3
radio input "true"
click at [451, 281] on button "Next" at bounding box center [381, 287] width 145 height 36
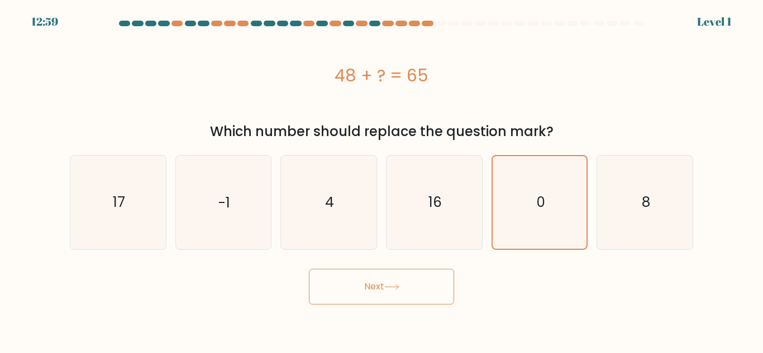
click at [362, 296] on button "Next" at bounding box center [381, 287] width 145 height 36
click at [363, 288] on button "Next" at bounding box center [381, 287] width 145 height 36
click at [361, 281] on button "Next" at bounding box center [381, 287] width 145 height 36
click at [356, 300] on button "Next" at bounding box center [381, 287] width 145 height 36
click at [360, 289] on button "Next" at bounding box center [381, 287] width 145 height 36
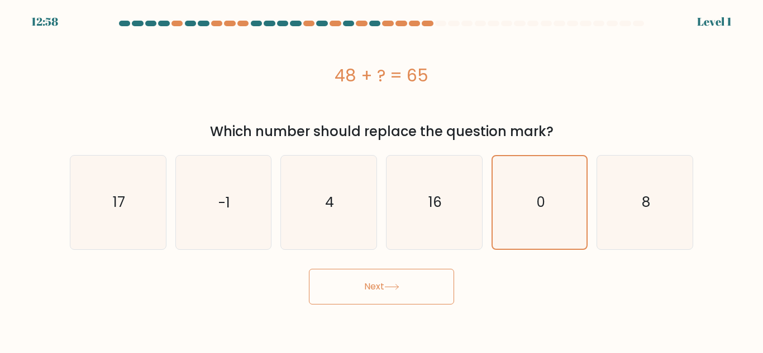
click at [351, 272] on button "Next" at bounding box center [381, 287] width 145 height 36
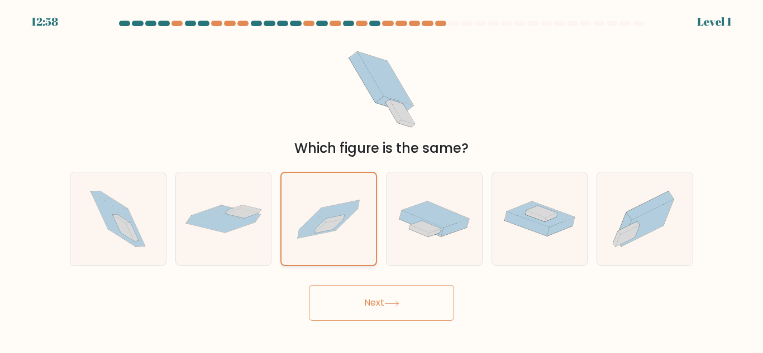
click at [361, 264] on div at bounding box center [328, 219] width 97 height 94
click at [381, 180] on input "c." at bounding box center [381, 178] width 1 height 3
click at [315, 222] on icon at bounding box center [328, 223] width 60 height 29
click at [381, 180] on input "c." at bounding box center [381, 178] width 1 height 3
click at [412, 298] on button "Next" at bounding box center [381, 303] width 145 height 36
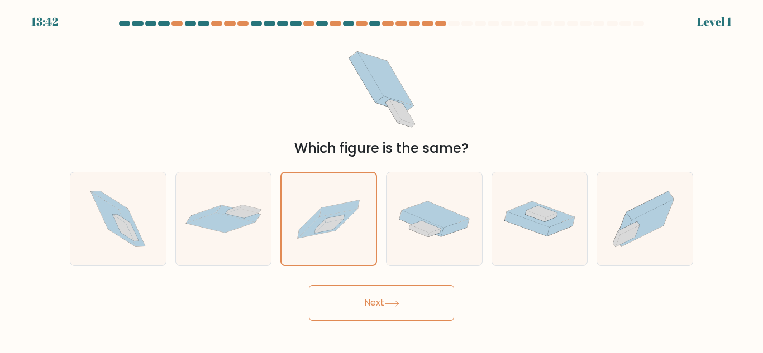
click at [410, 303] on button "Next" at bounding box center [381, 303] width 145 height 36
click at [417, 304] on button "Next" at bounding box center [381, 303] width 145 height 36
click at [415, 308] on button "Next" at bounding box center [381, 303] width 145 height 36
click at [419, 320] on button "Next" at bounding box center [381, 303] width 145 height 36
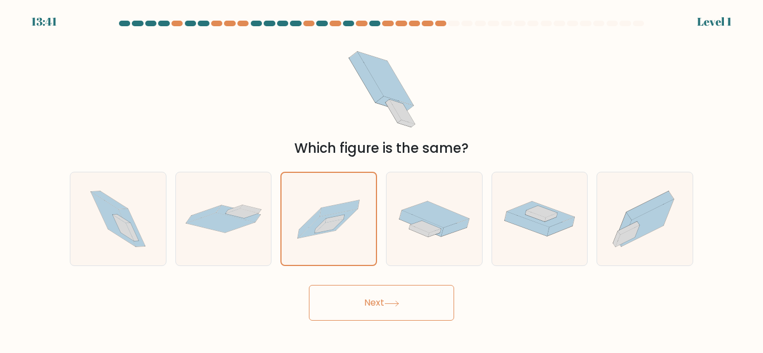
click at [417, 320] on button "Next" at bounding box center [381, 303] width 145 height 36
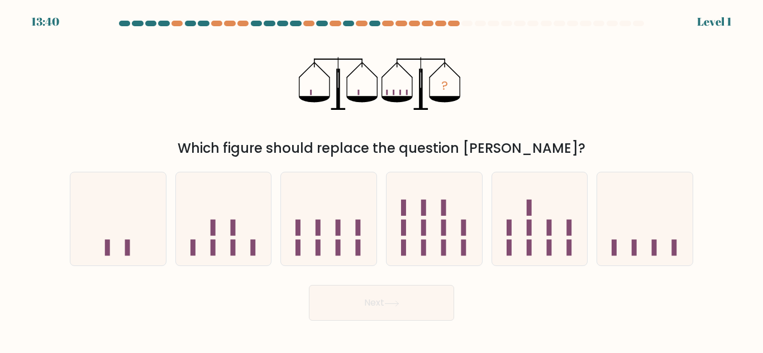
click at [425, 318] on button "Next" at bounding box center [381, 303] width 145 height 36
click at [300, 233] on rect at bounding box center [297, 228] width 5 height 16
click at [381, 180] on input "c." at bounding box center [381, 178] width 1 height 3
radio input "true"
click at [404, 312] on button "Next" at bounding box center [381, 303] width 145 height 36
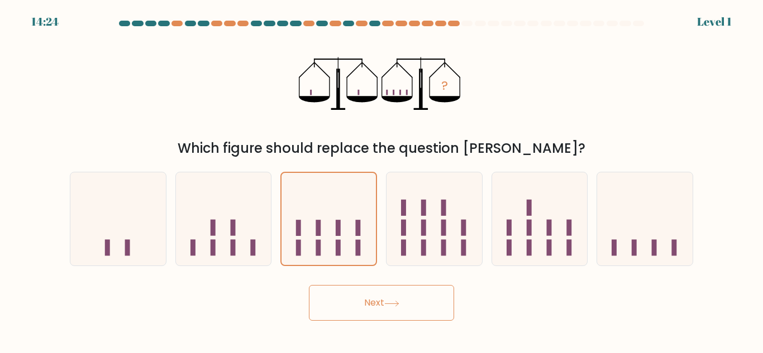
click at [408, 308] on button "Next" at bounding box center [381, 303] width 145 height 36
click at [412, 319] on button "Next" at bounding box center [381, 303] width 145 height 36
click at [420, 319] on button "Next" at bounding box center [381, 303] width 145 height 36
click at [430, 317] on button "Next" at bounding box center [381, 303] width 145 height 36
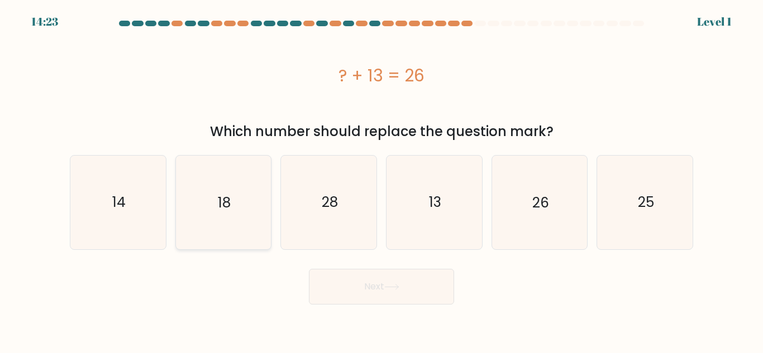
click at [221, 227] on icon "18" at bounding box center [222, 202] width 93 height 93
click at [381, 180] on input "b. 18" at bounding box center [381, 178] width 1 height 3
radio input "true"
click at [208, 225] on icon "18" at bounding box center [223, 202] width 92 height 92
click at [381, 180] on input "b. 18" at bounding box center [381, 178] width 1 height 3
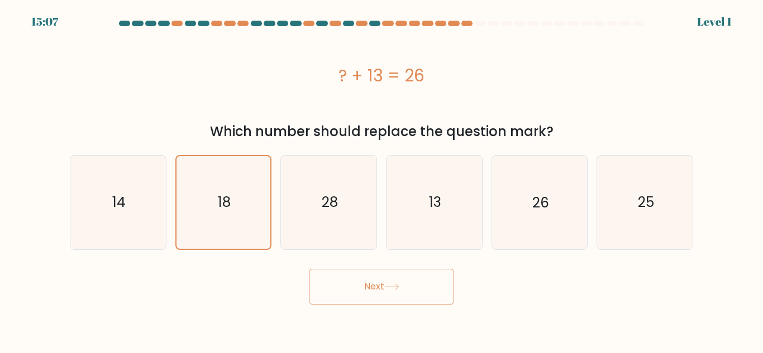
click at [211, 217] on icon "18" at bounding box center [223, 202] width 92 height 92
click at [381, 180] on input "b. 18" at bounding box center [381, 178] width 1 height 3
click at [427, 317] on body "15:07 Level 1" at bounding box center [381, 176] width 763 height 353
click at [420, 303] on button "Next" at bounding box center [381, 287] width 145 height 36
click at [423, 299] on button "Next" at bounding box center [381, 287] width 145 height 36
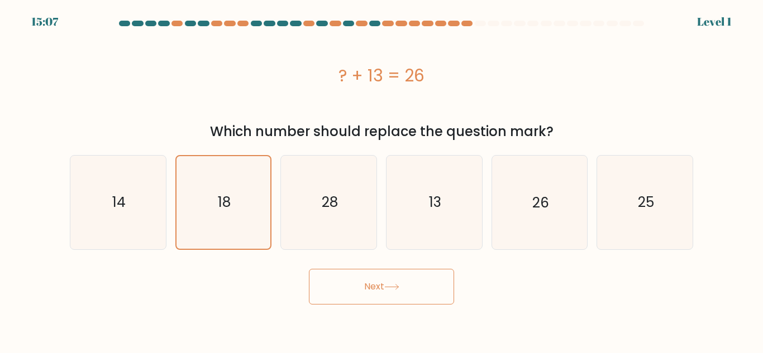
click at [420, 296] on button "Next" at bounding box center [381, 287] width 145 height 36
click at [421, 300] on button "Next" at bounding box center [381, 287] width 145 height 36
click at [430, 300] on button "Next" at bounding box center [381, 287] width 145 height 36
click at [434, 304] on button "Next" at bounding box center [381, 287] width 145 height 36
click at [430, 303] on button "Next" at bounding box center [381, 287] width 145 height 36
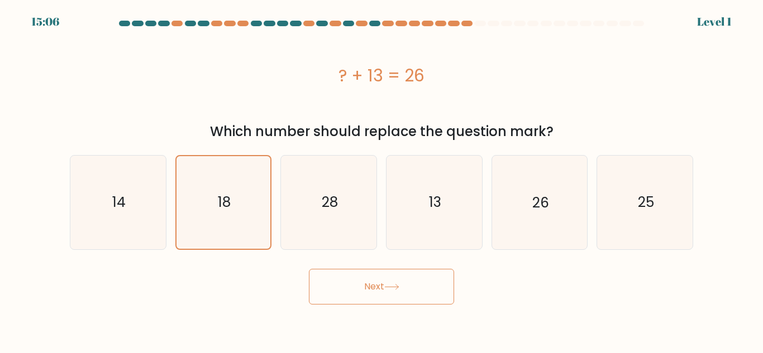
click at [437, 295] on button "Next" at bounding box center [381, 287] width 145 height 36
click at [438, 276] on button "Next" at bounding box center [381, 287] width 145 height 36
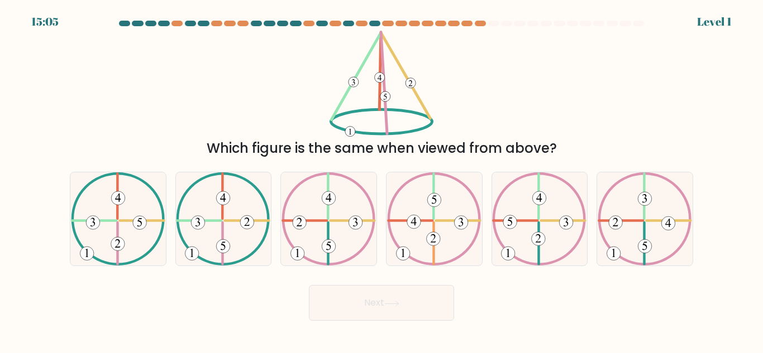
click at [434, 274] on form at bounding box center [381, 171] width 763 height 300
click at [433, 265] on 99 at bounding box center [434, 219] width 91 height 91
click at [382, 180] on input "d." at bounding box center [381, 178] width 1 height 3
radio input "true"
click at [346, 207] on icon at bounding box center [328, 219] width 94 height 93
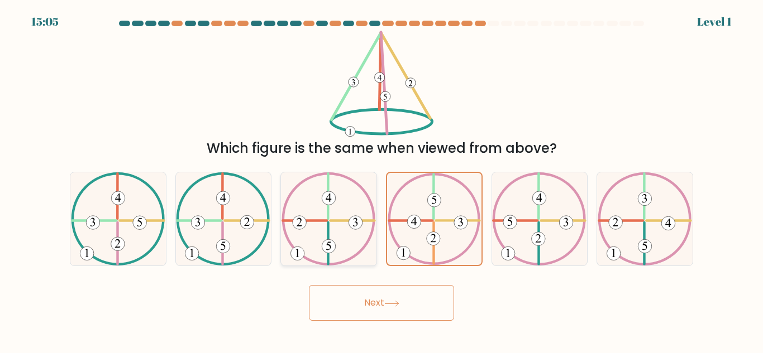
click at [381, 180] on input "c." at bounding box center [381, 178] width 1 height 3
radio input "true"
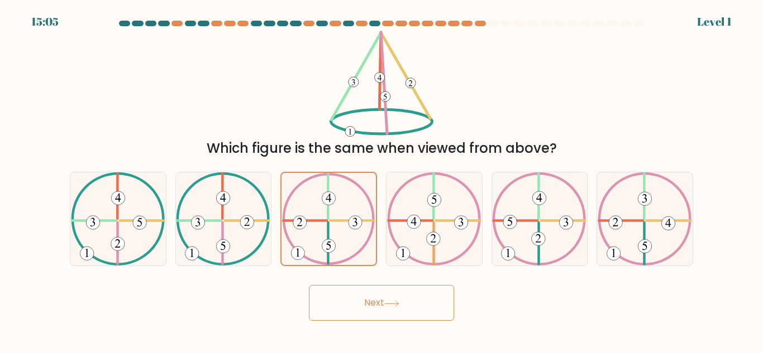
click at [437, 288] on button "Next" at bounding box center [381, 303] width 145 height 36
click at [437, 293] on button "Next" at bounding box center [381, 303] width 145 height 36
click at [436, 297] on button "Next" at bounding box center [381, 303] width 145 height 36
click at [435, 294] on button "Next" at bounding box center [381, 303] width 145 height 36
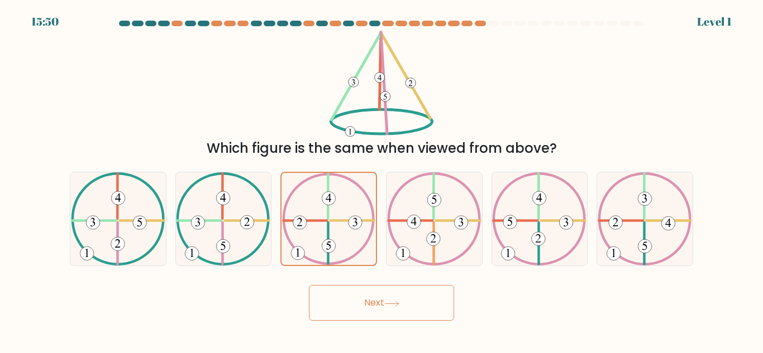
click at [437, 295] on button "Next" at bounding box center [381, 303] width 145 height 36
click at [434, 298] on button "Next" at bounding box center [381, 303] width 145 height 36
click at [431, 302] on button "Next" at bounding box center [381, 303] width 145 height 36
click at [432, 297] on button "Next" at bounding box center [381, 303] width 145 height 36
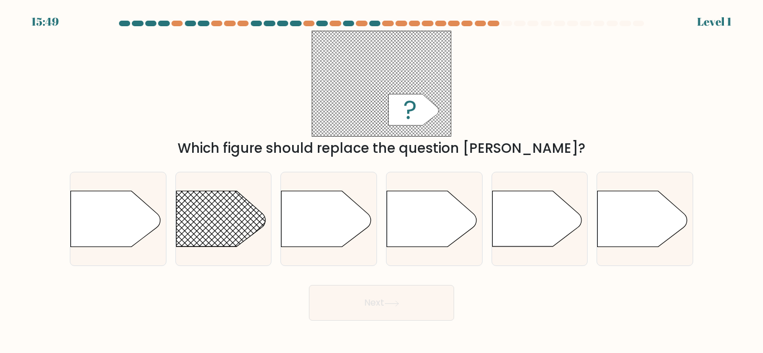
click at [410, 310] on button "Next" at bounding box center [381, 303] width 145 height 36
click at [405, 319] on button "Next" at bounding box center [381, 303] width 145 height 36
click at [307, 238] on icon at bounding box center [325, 220] width 89 height 56
click at [381, 180] on input "c." at bounding box center [381, 178] width 1 height 3
radio input "true"
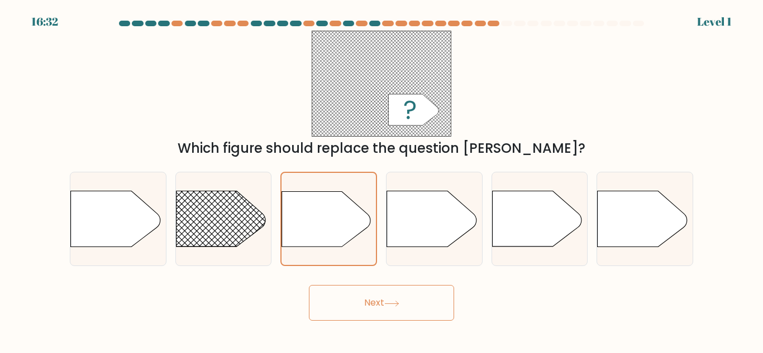
click at [425, 317] on button "Next" at bounding box center [381, 303] width 145 height 36
click at [420, 319] on button "Next" at bounding box center [381, 303] width 145 height 36
click at [425, 318] on button "Next" at bounding box center [381, 303] width 145 height 36
click at [429, 319] on button "Next" at bounding box center [381, 303] width 145 height 36
click at [433, 316] on button "Next" at bounding box center [381, 303] width 145 height 36
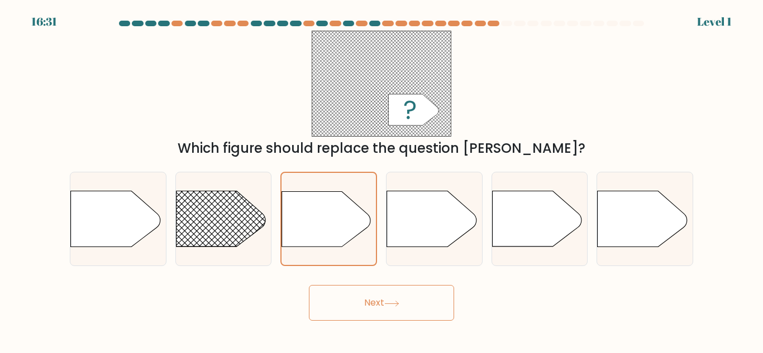
click at [433, 313] on button "Next" at bounding box center [381, 303] width 145 height 36
click at [436, 314] on button "Next" at bounding box center [381, 303] width 145 height 36
click at [436, 313] on button "Next" at bounding box center [381, 303] width 145 height 36
click at [436, 312] on button "Next" at bounding box center [381, 303] width 145 height 36
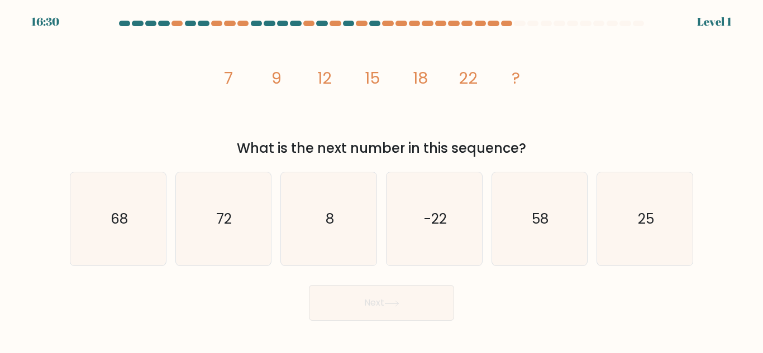
click at [434, 312] on button "Next" at bounding box center [381, 303] width 145 height 36
click at [204, 229] on icon "72" at bounding box center [222, 219] width 93 height 93
click at [381, 180] on input "b. 72" at bounding box center [381, 178] width 1 height 3
radio input "true"
click at [426, 314] on button "Next" at bounding box center [381, 303] width 145 height 36
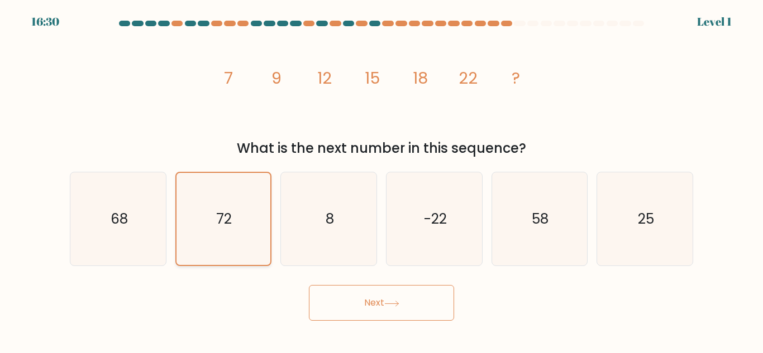
click at [226, 237] on icon "72" at bounding box center [223, 219] width 92 height 92
click at [381, 180] on input "b. 72" at bounding box center [381, 178] width 1 height 3
click at [423, 307] on button "Next" at bounding box center [381, 303] width 145 height 36
click at [423, 306] on button "Next" at bounding box center [381, 303] width 145 height 36
click at [423, 307] on button "Next" at bounding box center [381, 303] width 145 height 36
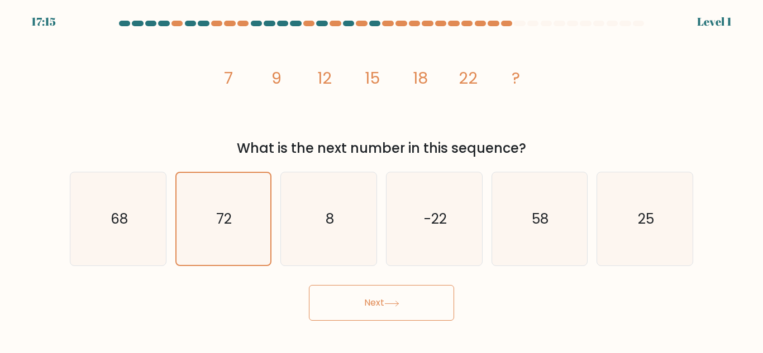
click at [429, 310] on button "Next" at bounding box center [381, 303] width 145 height 36
click at [430, 318] on button "Next" at bounding box center [381, 303] width 145 height 36
click at [430, 319] on button "Next" at bounding box center [381, 303] width 145 height 36
click at [432, 319] on button "Next" at bounding box center [381, 303] width 145 height 36
click at [428, 319] on button "Next" at bounding box center [381, 303] width 145 height 36
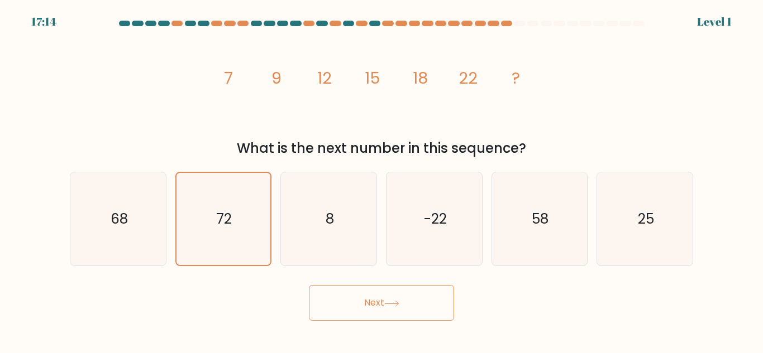
click at [432, 314] on button "Next" at bounding box center [381, 303] width 145 height 36
click at [436, 313] on button "Next" at bounding box center [381, 303] width 145 height 36
click at [356, 318] on button "Next" at bounding box center [381, 303] width 145 height 36
click at [354, 307] on button "Next" at bounding box center [381, 303] width 145 height 36
click at [355, 297] on button "Next" at bounding box center [381, 303] width 145 height 36
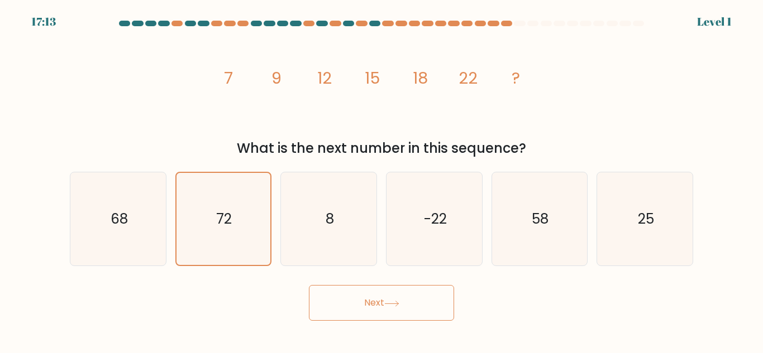
click at [373, 300] on button "Next" at bounding box center [381, 303] width 145 height 36
click at [554, 246] on icon "58" at bounding box center [538, 219] width 93 height 93
click at [382, 180] on input "e. 58" at bounding box center [381, 178] width 1 height 3
radio input "true"
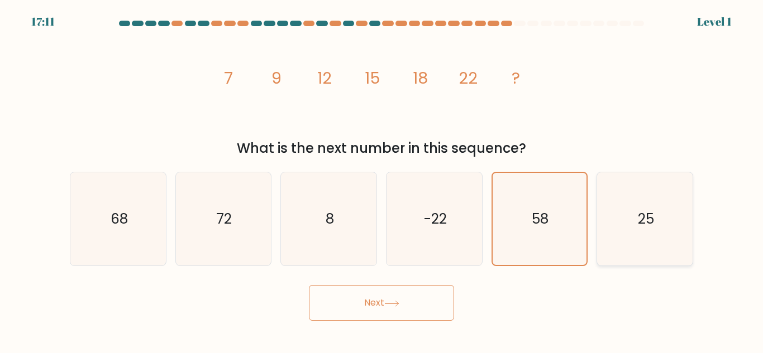
click at [632, 238] on icon "25" at bounding box center [644, 219] width 93 height 93
click at [382, 180] on input "f. 25" at bounding box center [381, 178] width 1 height 3
radio input "true"
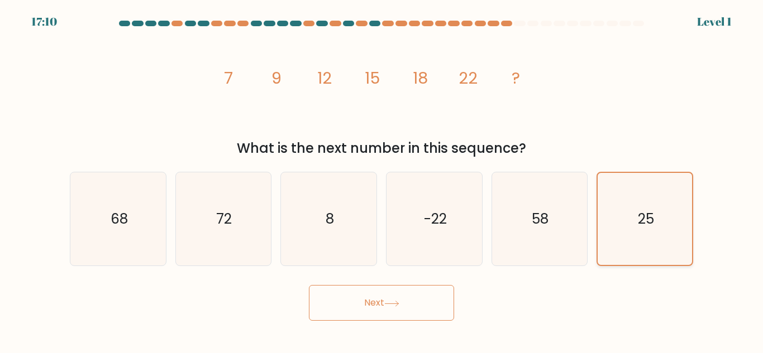
click at [381, 177] on input "e. 58" at bounding box center [381, 178] width 1 height 3
radio input "true"
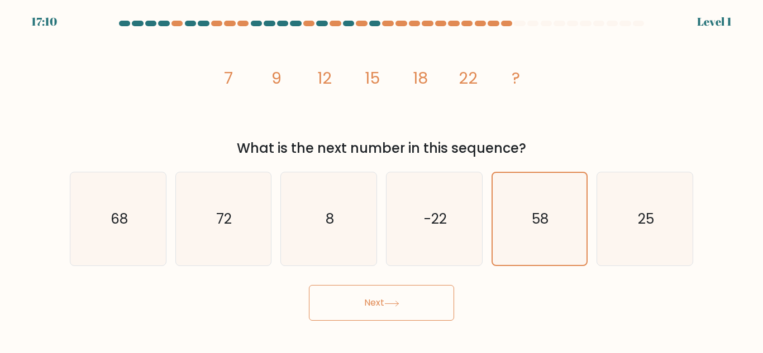
click at [350, 308] on button "Next" at bounding box center [381, 303] width 145 height 36
click at [345, 302] on button "Next" at bounding box center [381, 303] width 145 height 36
click at [350, 335] on body "17:09 Level 1" at bounding box center [381, 176] width 763 height 353
click at [354, 341] on body "17:09 Level 1" at bounding box center [381, 176] width 763 height 353
click at [343, 332] on body "17:09 Level 1" at bounding box center [381, 176] width 763 height 353
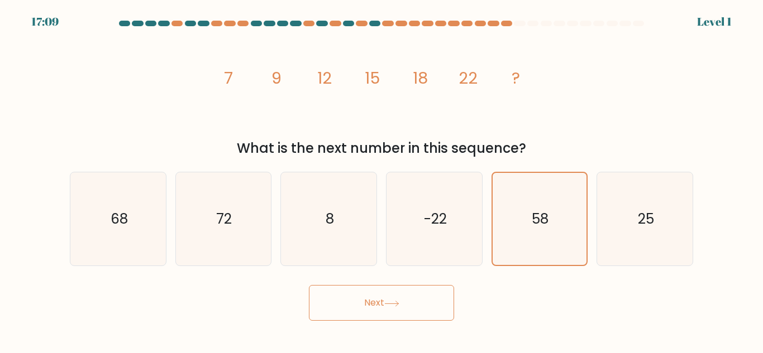
click at [347, 305] on button "Next" at bounding box center [381, 303] width 145 height 36
click at [414, 308] on button "Next" at bounding box center [381, 303] width 145 height 36
click at [419, 294] on button "Next" at bounding box center [381, 303] width 145 height 36
click at [427, 288] on button "Next" at bounding box center [381, 303] width 145 height 36
click at [425, 292] on button "Next" at bounding box center [381, 303] width 145 height 36
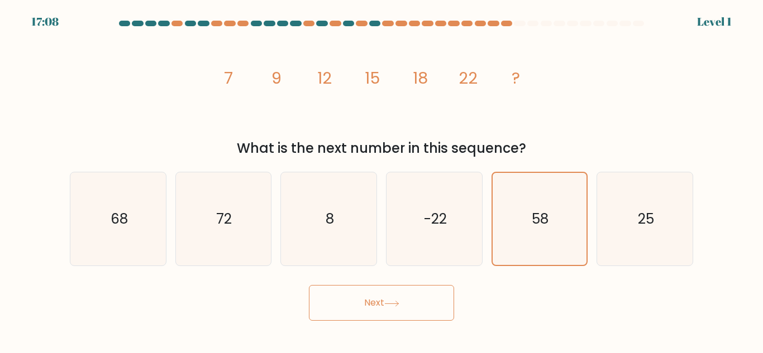
click at [420, 286] on button "Next" at bounding box center [381, 303] width 145 height 36
click at [412, 289] on button "Next" at bounding box center [381, 303] width 145 height 36
click at [427, 295] on button "Next" at bounding box center [381, 303] width 145 height 36
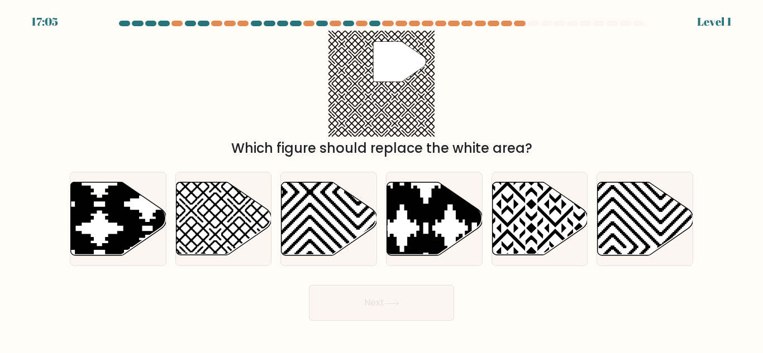
click at [434, 303] on button "Next" at bounding box center [381, 303] width 145 height 36
click at [381, 177] on input "f." at bounding box center [381, 178] width 1 height 3
radio input "true"
click at [381, 177] on input "a." at bounding box center [381, 178] width 1 height 3
radio input "true"
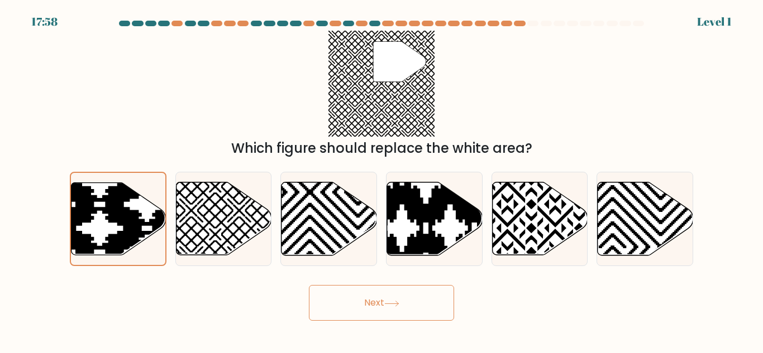
click at [381, 177] on input "b." at bounding box center [381, 178] width 1 height 3
radio input "true"
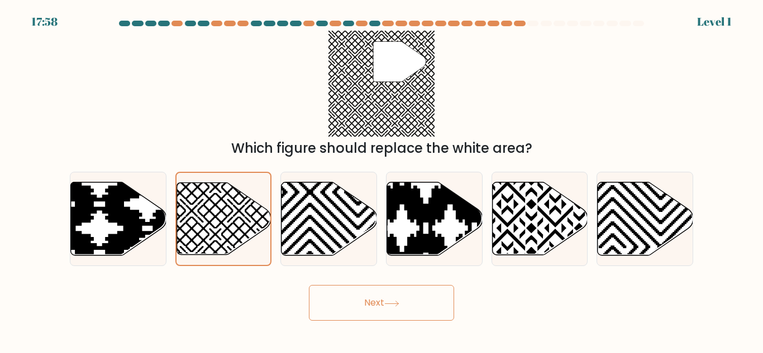
click at [381, 177] on input "c." at bounding box center [381, 178] width 1 height 3
radio input "true"
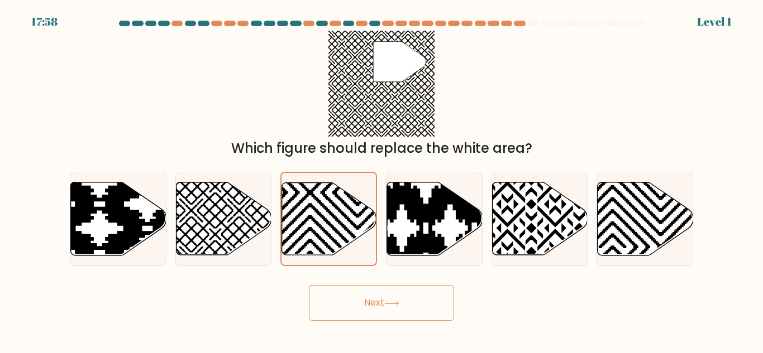
click at [381, 177] on input "d." at bounding box center [381, 178] width 1 height 3
radio input "true"
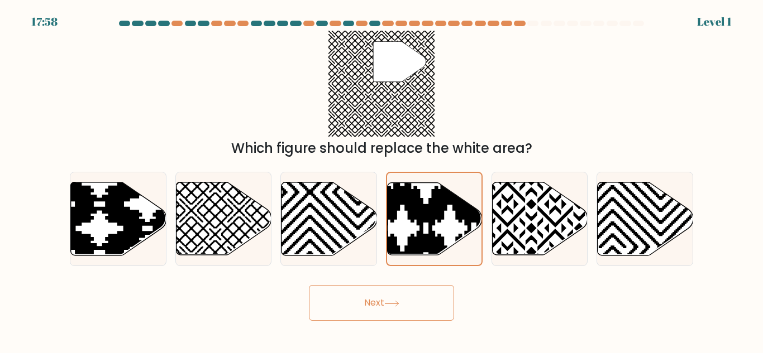
click at [381, 177] on input "e." at bounding box center [381, 178] width 1 height 3
radio input "true"
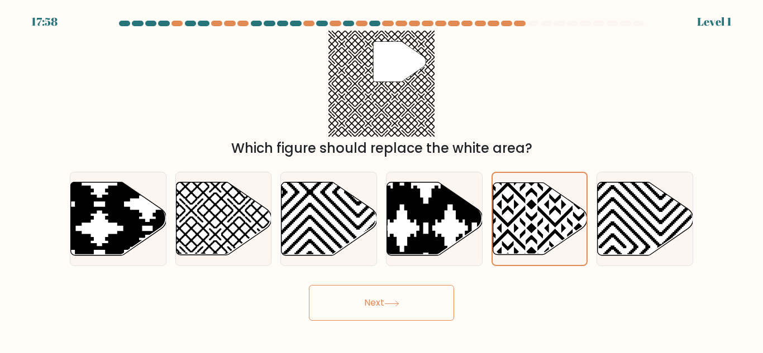
click at [381, 177] on input "f." at bounding box center [381, 178] width 1 height 3
radio input "true"
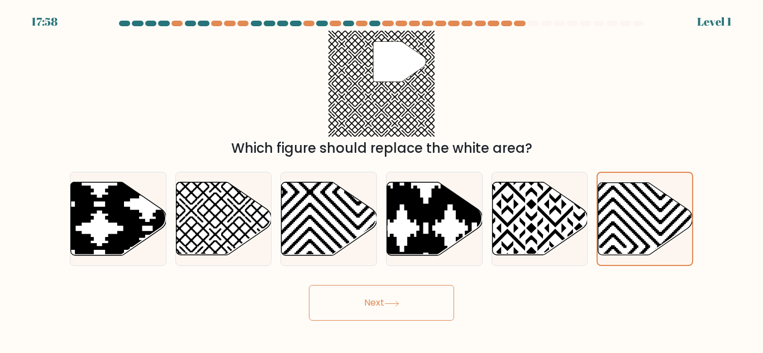
click at [381, 177] on input "a." at bounding box center [381, 178] width 1 height 3
radio input "true"
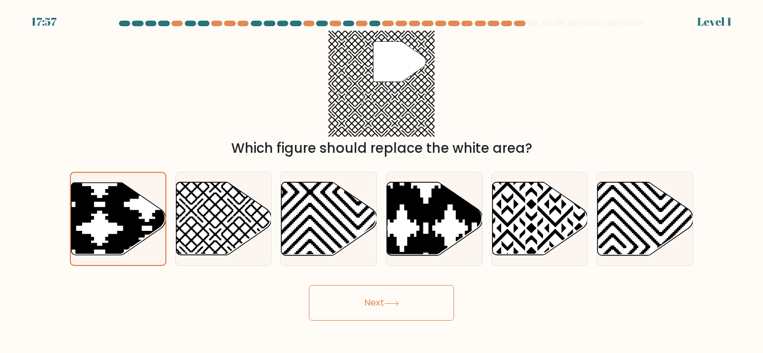
click at [381, 177] on input "b." at bounding box center [381, 178] width 1 height 3
radio input "true"
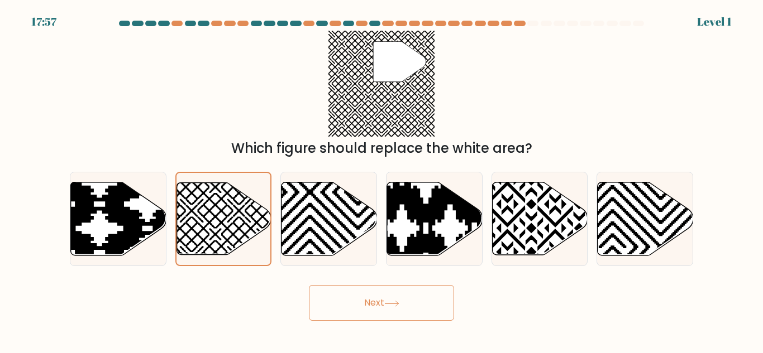
click at [381, 177] on input "c." at bounding box center [381, 178] width 1 height 3
radio input "true"
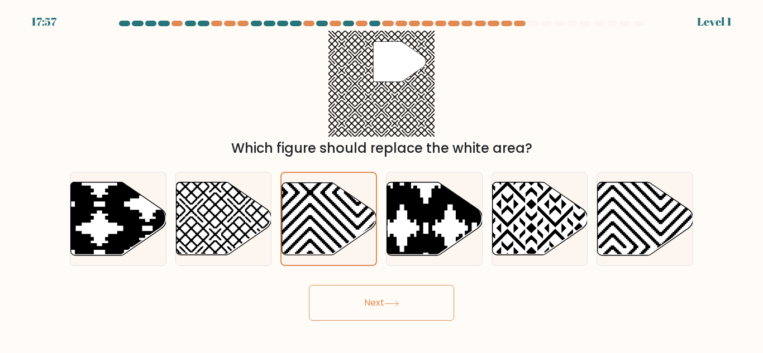
click at [381, 177] on input "d." at bounding box center [381, 178] width 1 height 3
radio input "true"
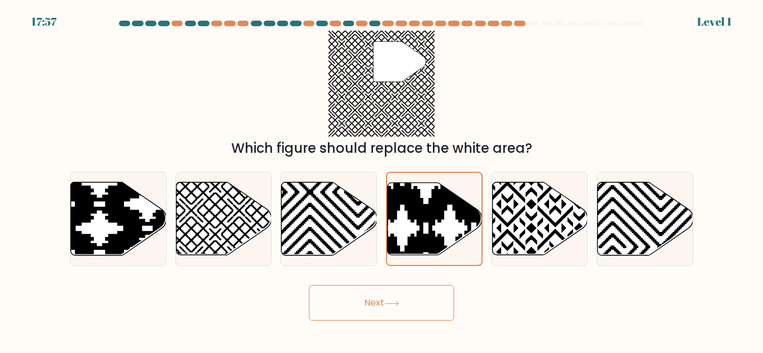
click at [381, 177] on input "e." at bounding box center [381, 178] width 1 height 3
radio input "true"
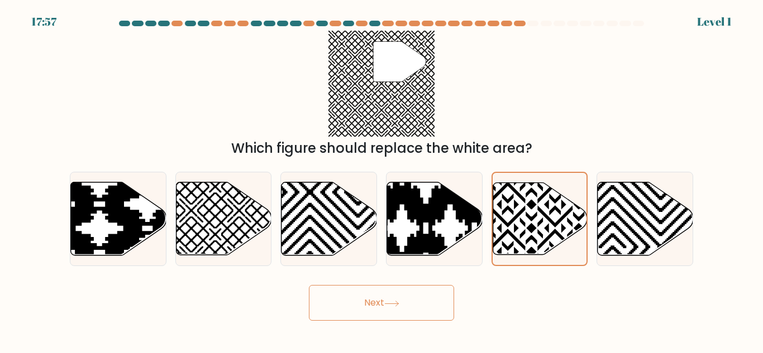
click at [381, 177] on input "f." at bounding box center [381, 178] width 1 height 3
radio input "true"
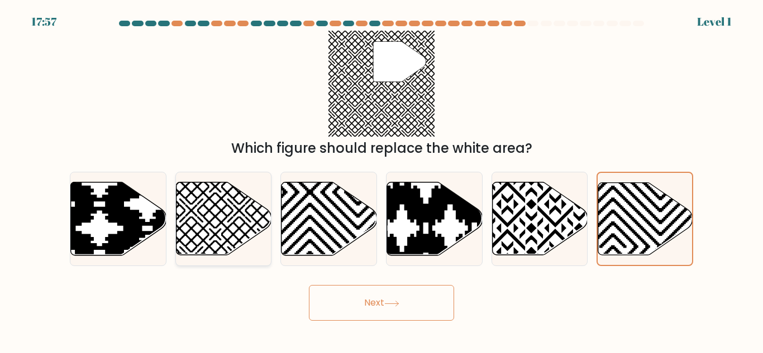
click at [211, 230] on icon at bounding box center [191, 259] width 192 height 192
click at [381, 180] on input "b." at bounding box center [381, 178] width 1 height 3
radio input "true"
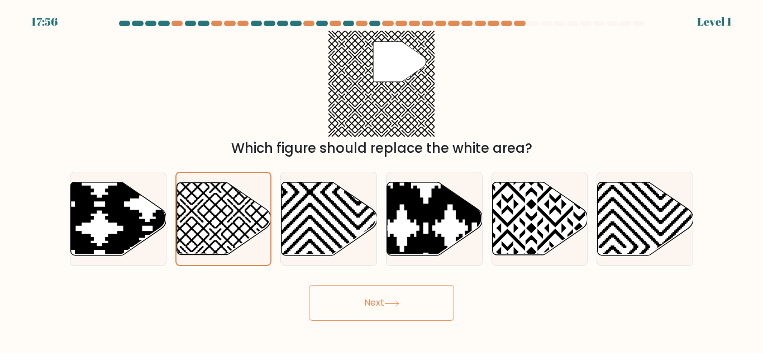
click at [439, 313] on button "Next" at bounding box center [381, 303] width 145 height 36
click at [443, 318] on button "Next" at bounding box center [381, 303] width 145 height 36
click at [424, 290] on button "Next" at bounding box center [381, 303] width 145 height 36
click at [420, 298] on button "Next" at bounding box center [381, 303] width 145 height 36
click at [412, 315] on button "Next" at bounding box center [381, 303] width 145 height 36
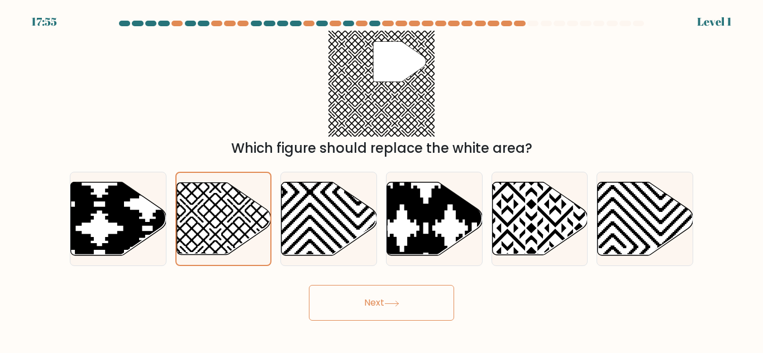
click at [415, 313] on button "Next" at bounding box center [381, 303] width 145 height 36
click at [418, 308] on button "Next" at bounding box center [381, 303] width 145 height 36
click at [420, 305] on button "Next" at bounding box center [381, 303] width 145 height 36
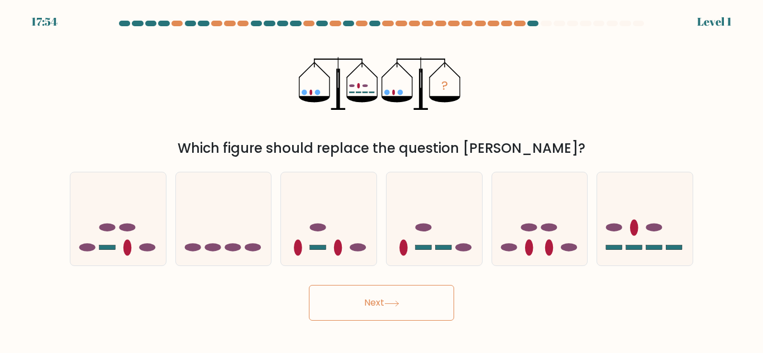
click at [422, 292] on button "Next" at bounding box center [381, 303] width 145 height 36
click at [381, 177] on input "b." at bounding box center [381, 178] width 1 height 3
radio input "true"
click at [430, 286] on button "Next" at bounding box center [381, 303] width 145 height 36
click at [426, 288] on button "Next" at bounding box center [381, 303] width 145 height 36
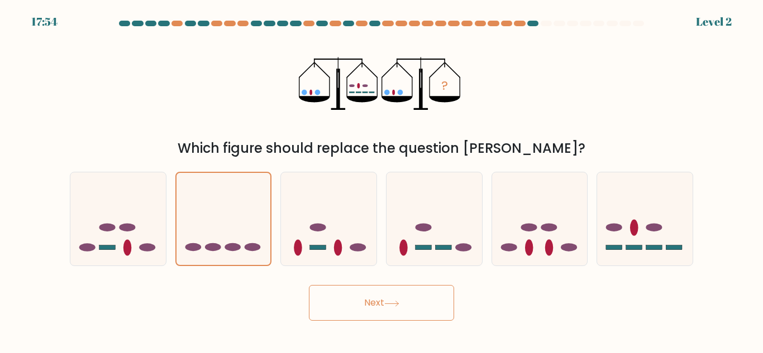
click at [425, 289] on button "Next" at bounding box center [381, 303] width 145 height 36
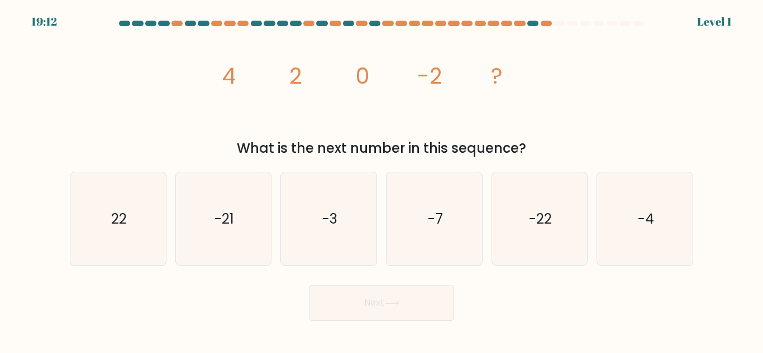
click at [430, 302] on button "Next" at bounding box center [381, 303] width 145 height 36
click at [381, 177] on input "b. -21" at bounding box center [381, 178] width 1 height 3
radio input "true"
click at [381, 177] on input "c. -3" at bounding box center [381, 178] width 1 height 3
radio input "true"
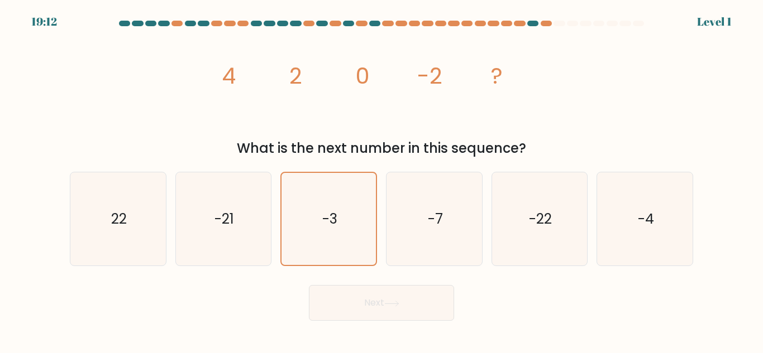
click at [381, 177] on input "d. -7" at bounding box center [381, 178] width 1 height 3
radio input "true"
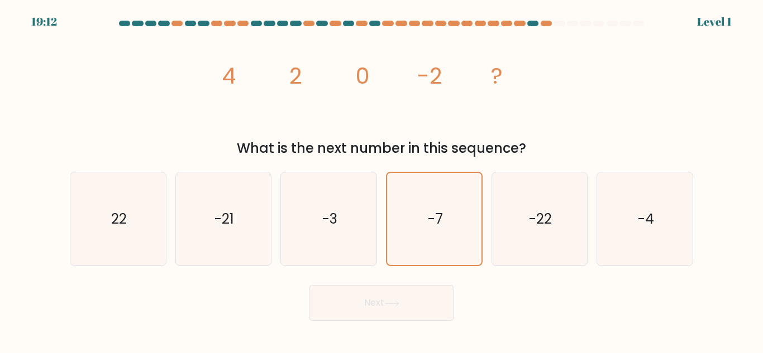
click at [381, 177] on input "e. -22" at bounding box center [381, 178] width 1 height 3
radio input "true"
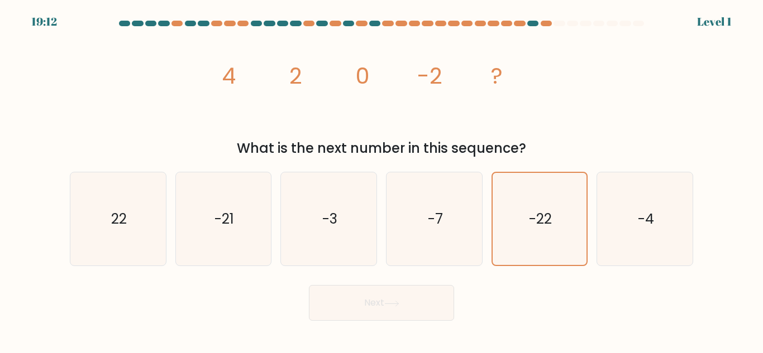
click at [429, 308] on button "Next" at bounding box center [381, 303] width 145 height 36
click at [315, 209] on icon "-3" at bounding box center [328, 219] width 93 height 93
click at [381, 180] on input "c. -3" at bounding box center [381, 178] width 1 height 3
radio input "true"
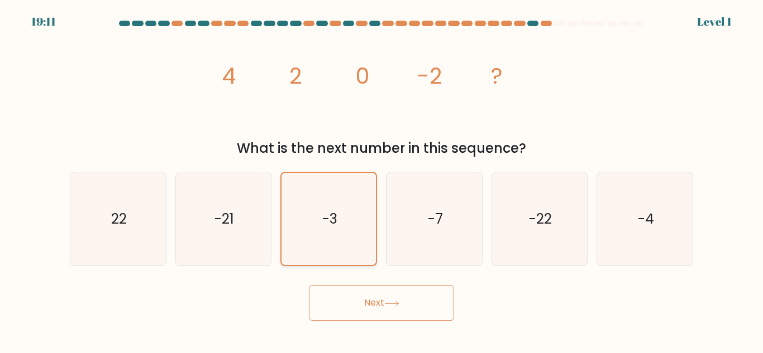
click at [381, 177] on input "d. -7" at bounding box center [381, 178] width 1 height 3
radio input "true"
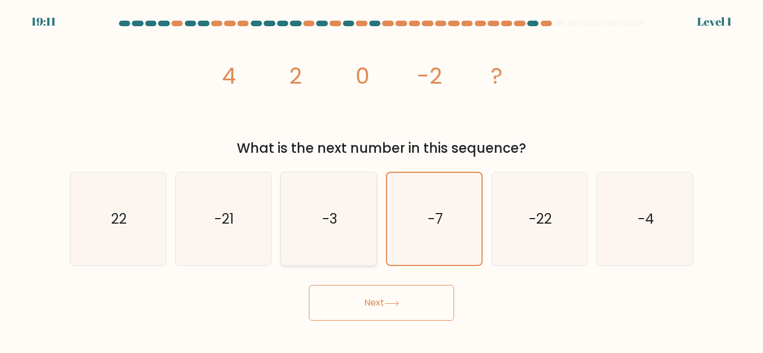
radio input "false"
click at [381, 177] on input "e. -22" at bounding box center [381, 178] width 1 height 3
radio input "true"
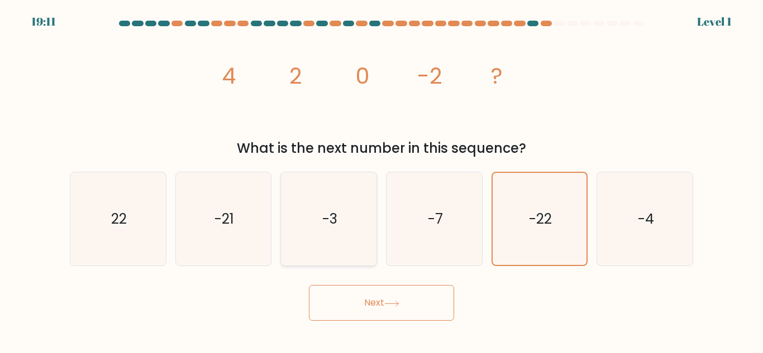
click at [381, 177] on input "f. -4" at bounding box center [381, 178] width 1 height 3
radio input "true"
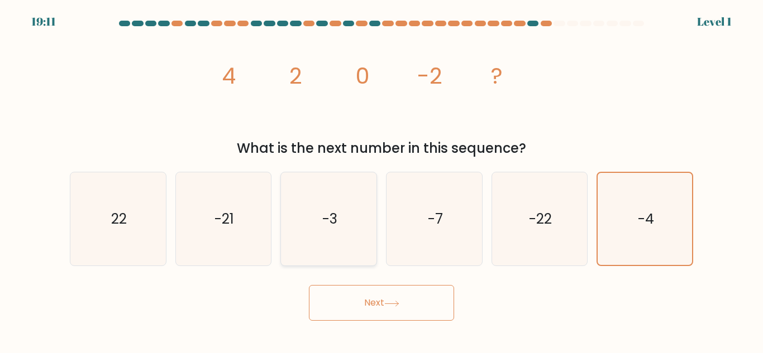
click at [381, 177] on input "a. 22" at bounding box center [381, 178] width 1 height 3
radio input "true"
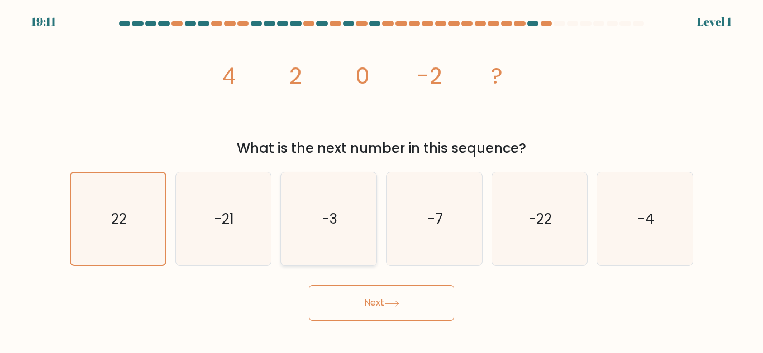
click at [381, 177] on input "b. -21" at bounding box center [381, 178] width 1 height 3
radio input "true"
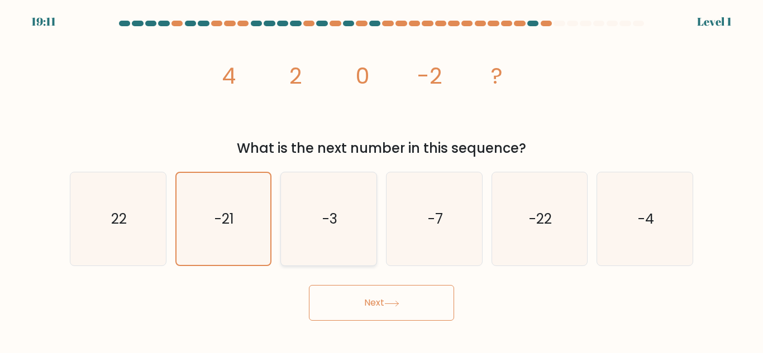
click at [381, 177] on input "c. -3" at bounding box center [381, 178] width 1 height 3
radio input "true"
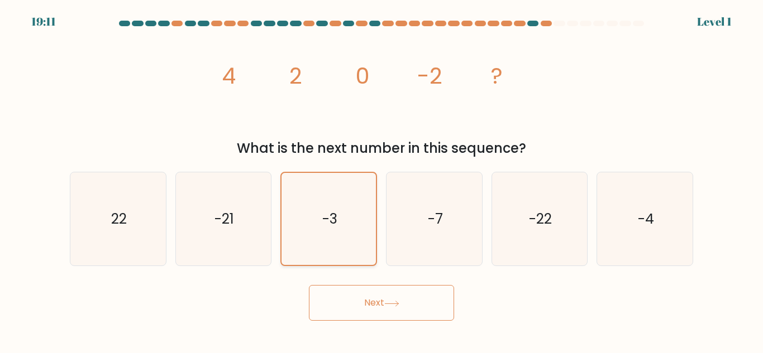
click at [381, 177] on input "d. -7" at bounding box center [381, 178] width 1 height 3
radio input "true"
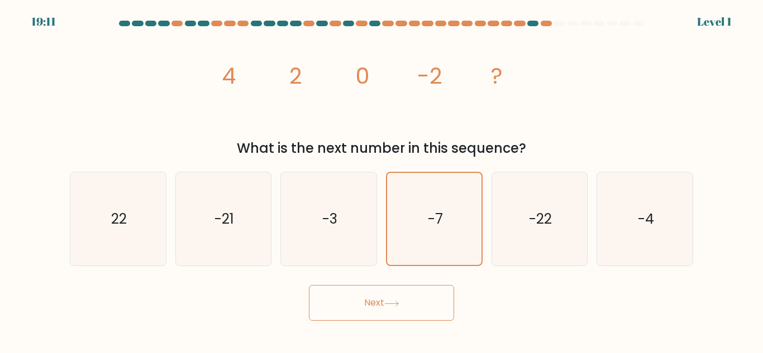
click at [432, 303] on button "Next" at bounding box center [381, 303] width 145 height 36
click at [431, 307] on button "Next" at bounding box center [381, 303] width 145 height 36
click at [433, 303] on button "Next" at bounding box center [381, 303] width 145 height 36
click at [435, 304] on button "Next" at bounding box center [381, 303] width 145 height 36
click at [435, 303] on button "Next" at bounding box center [381, 303] width 145 height 36
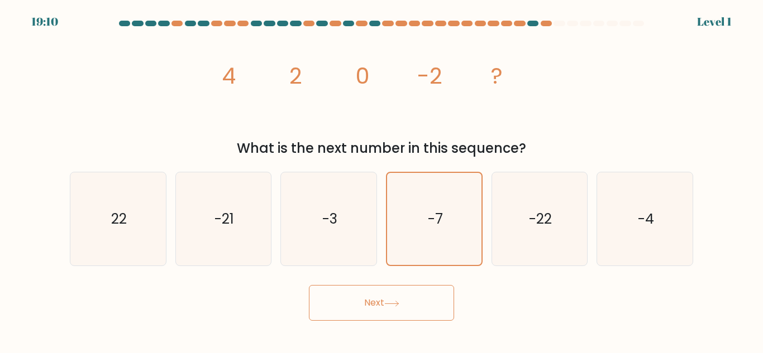
click at [434, 302] on button "Next" at bounding box center [381, 303] width 145 height 36
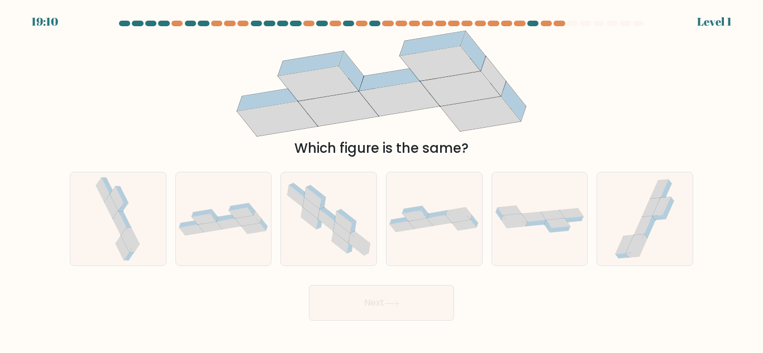
click at [436, 298] on button "Next" at bounding box center [381, 303] width 145 height 36
click at [438, 298] on button "Next" at bounding box center [381, 303] width 145 height 36
click at [434, 302] on button "Next" at bounding box center [381, 303] width 145 height 36
click at [441, 302] on button "Next" at bounding box center [381, 303] width 145 height 36
click at [308, 242] on icon at bounding box center [328, 220] width 95 height 84
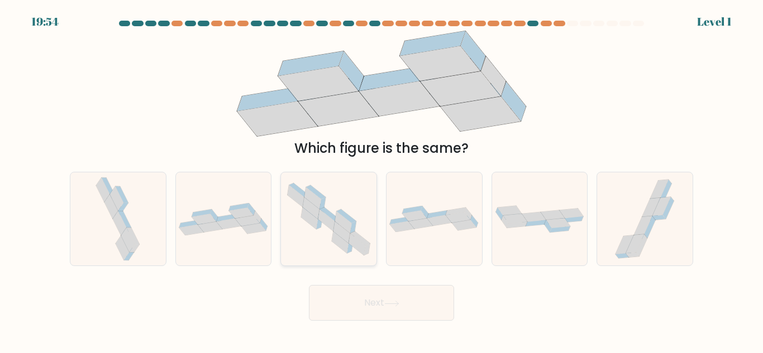
click at [381, 180] on input "c." at bounding box center [381, 178] width 1 height 3
radio input "true"
click at [427, 309] on button "Next" at bounding box center [381, 303] width 145 height 36
click at [432, 300] on button "Next" at bounding box center [381, 303] width 145 height 36
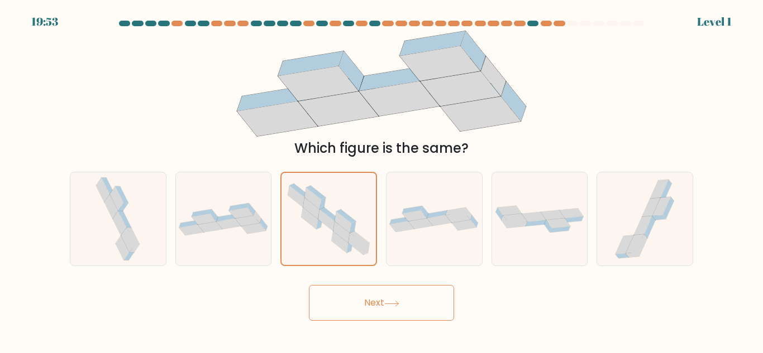
click at [433, 303] on button "Next" at bounding box center [381, 303] width 145 height 36
click at [434, 305] on button "Next" at bounding box center [381, 303] width 145 height 36
click at [432, 309] on button "Next" at bounding box center [381, 303] width 145 height 36
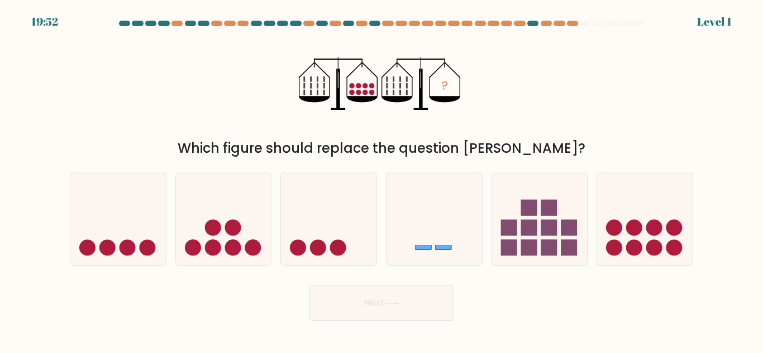
click at [433, 312] on button "Next" at bounding box center [381, 303] width 145 height 36
click at [429, 308] on button "Next" at bounding box center [381, 303] width 145 height 36
click at [304, 250] on circle at bounding box center [298, 248] width 16 height 16
click at [381, 180] on input "c." at bounding box center [381, 178] width 1 height 3
radio input "true"
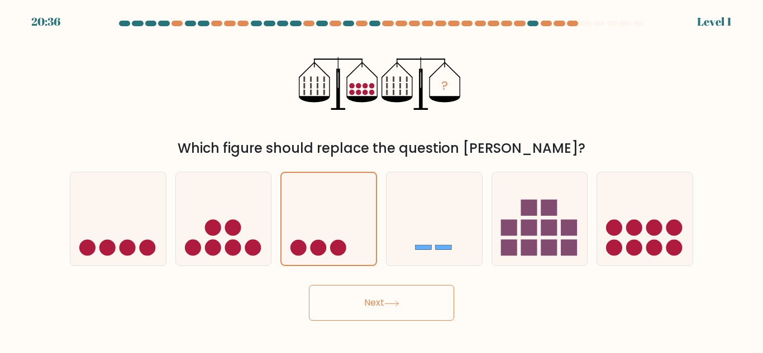
click at [431, 309] on button "Next" at bounding box center [381, 303] width 145 height 36
click at [426, 309] on button "Next" at bounding box center [381, 303] width 145 height 36
click at [424, 306] on button "Next" at bounding box center [381, 303] width 145 height 36
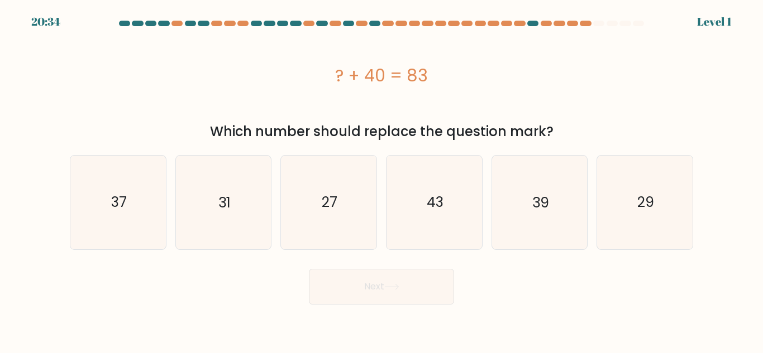
click at [439, 294] on button "Next" at bounding box center [381, 287] width 145 height 36
click at [435, 292] on button "Next" at bounding box center [381, 287] width 145 height 36
click at [439, 291] on button "Next" at bounding box center [381, 287] width 145 height 36
click at [438, 288] on button "Next" at bounding box center [381, 287] width 145 height 36
click at [442, 288] on button "Next" at bounding box center [381, 287] width 145 height 36
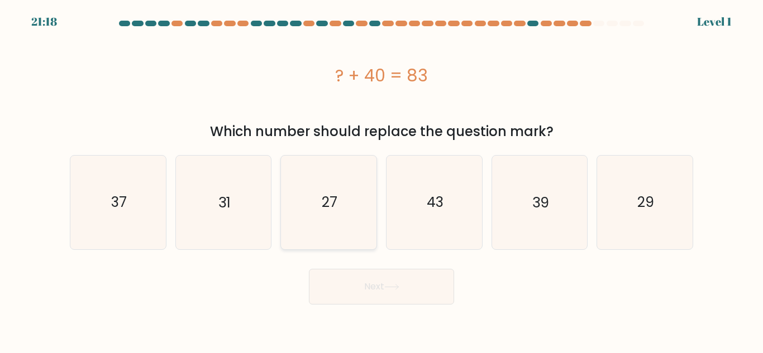
click at [314, 201] on icon "27" at bounding box center [328, 202] width 93 height 93
click at [381, 180] on input "c. 27" at bounding box center [381, 178] width 1 height 3
radio input "true"
click at [444, 285] on button "Next" at bounding box center [381, 287] width 145 height 36
click at [441, 289] on button "Next" at bounding box center [381, 287] width 145 height 36
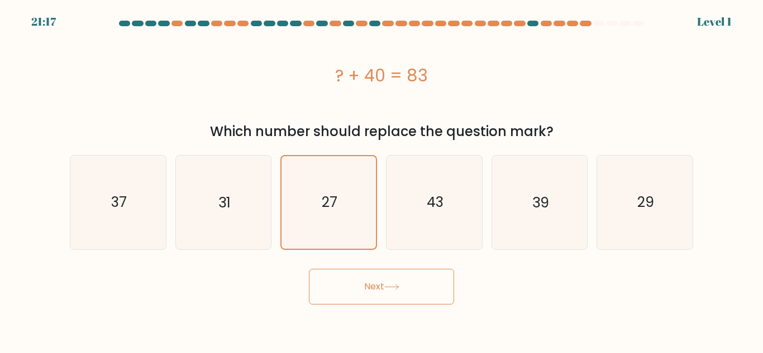
click at [438, 283] on button "Next" at bounding box center [381, 287] width 145 height 36
click at [441, 281] on button "Next" at bounding box center [381, 287] width 145 height 36
click at [441, 282] on button "Next" at bounding box center [381, 287] width 145 height 36
click at [434, 280] on button "Next" at bounding box center [381, 287] width 145 height 36
click at [432, 280] on button "Next" at bounding box center [381, 287] width 145 height 36
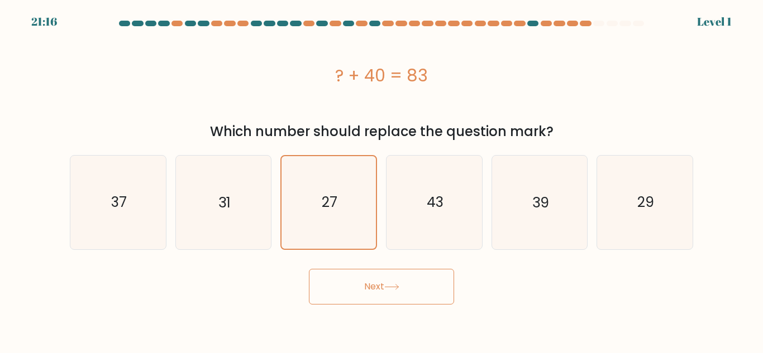
click at [429, 282] on button "Next" at bounding box center [381, 287] width 145 height 36
click at [417, 276] on button "Next" at bounding box center [381, 287] width 145 height 36
click at [415, 279] on button "Next" at bounding box center [381, 287] width 145 height 36
click at [394, 304] on button "Next" at bounding box center [381, 287] width 145 height 36
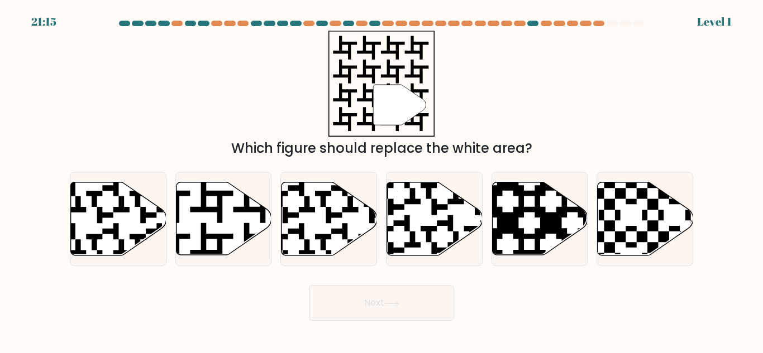
click at [395, 289] on button "Next" at bounding box center [381, 303] width 145 height 36
click at [391, 292] on button "Next" at bounding box center [381, 303] width 145 height 36
click at [470, 205] on icon at bounding box center [434, 219] width 95 height 73
click at [382, 180] on input "d." at bounding box center [381, 178] width 1 height 3
radio input "true"
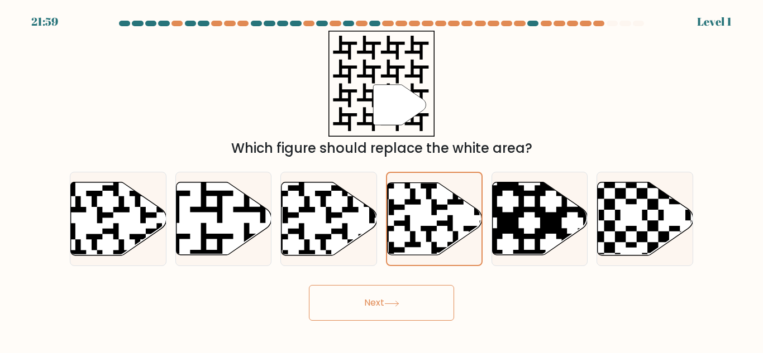
click at [431, 298] on button "Next" at bounding box center [381, 303] width 145 height 36
click at [428, 288] on button "Next" at bounding box center [381, 303] width 145 height 36
click at [421, 297] on button "Next" at bounding box center [381, 303] width 145 height 36
click at [427, 296] on button "Next" at bounding box center [381, 303] width 145 height 36
click at [435, 302] on button "Next" at bounding box center [381, 303] width 145 height 36
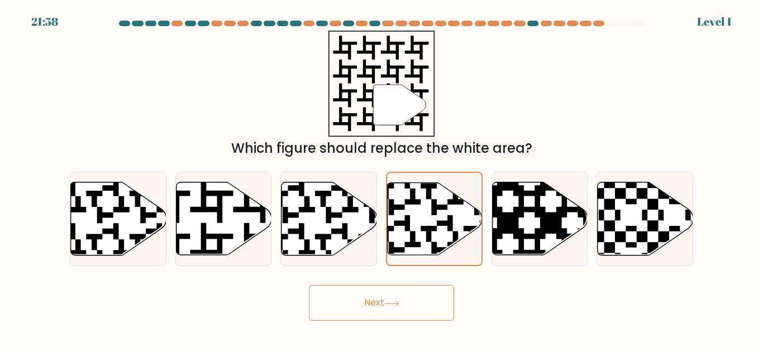
click at [435, 303] on button "Next" at bounding box center [381, 303] width 145 height 36
click at [435, 305] on button "Next" at bounding box center [381, 303] width 145 height 36
click at [438, 304] on button "Next" at bounding box center [381, 303] width 145 height 36
click at [441, 305] on button "Next" at bounding box center [381, 303] width 145 height 36
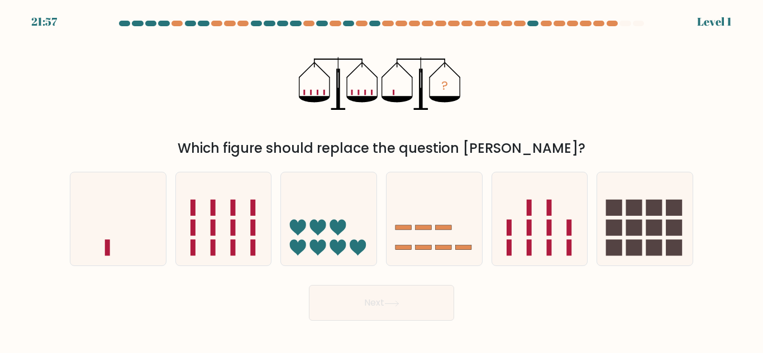
click at [443, 304] on button "Next" at bounding box center [381, 303] width 145 height 36
click at [443, 299] on button "Next" at bounding box center [381, 303] width 145 height 36
click at [320, 224] on icon at bounding box center [318, 228] width 16 height 16
click at [381, 180] on input "c." at bounding box center [381, 178] width 1 height 3
radio input "true"
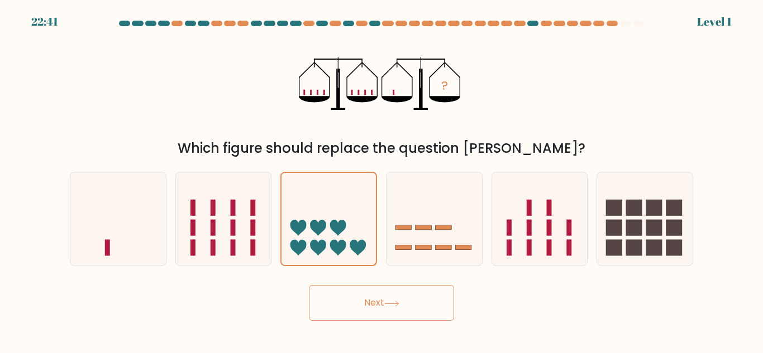
click at [438, 288] on button "Next" at bounding box center [381, 303] width 145 height 36
click at [433, 298] on button "Next" at bounding box center [381, 303] width 145 height 36
click at [437, 297] on button "Next" at bounding box center [381, 303] width 145 height 36
click at [439, 304] on button "Next" at bounding box center [381, 303] width 145 height 36
click at [439, 305] on button "Next" at bounding box center [381, 303] width 145 height 36
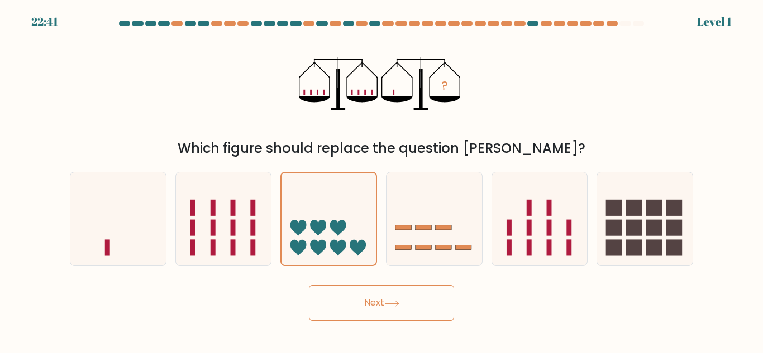
click at [437, 303] on button "Next" at bounding box center [381, 303] width 145 height 36
click at [435, 303] on button "Next" at bounding box center [381, 303] width 145 height 36
click at [434, 308] on button "Next" at bounding box center [381, 303] width 145 height 36
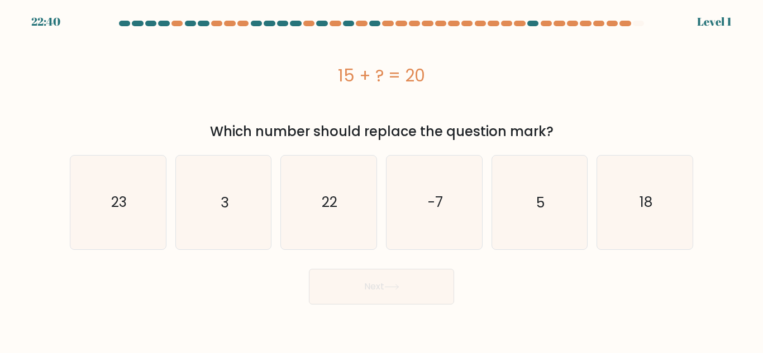
click at [436, 300] on button "Next" at bounding box center [381, 287] width 145 height 36
click at [432, 301] on button "Next" at bounding box center [381, 287] width 145 height 36
click at [434, 302] on button "Next" at bounding box center [381, 287] width 145 height 36
click at [436, 303] on button "Next" at bounding box center [381, 287] width 145 height 36
click at [441, 303] on button "Next" at bounding box center [381, 287] width 145 height 36
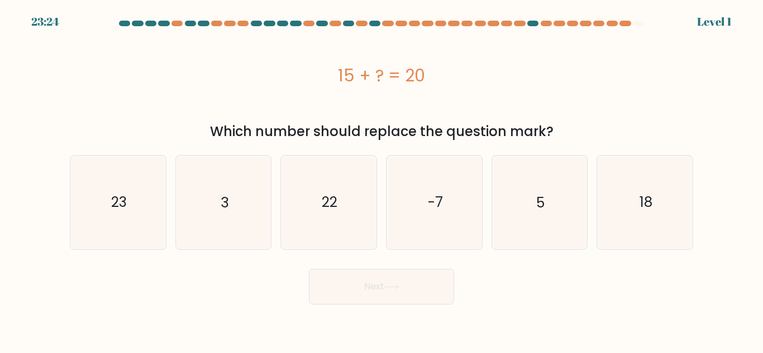
click at [439, 303] on button "Next" at bounding box center [381, 287] width 145 height 36
click at [442, 304] on button "Next" at bounding box center [381, 287] width 145 height 36
click at [317, 207] on icon "22" at bounding box center [328, 202] width 93 height 93
click at [381, 180] on input "c. 22" at bounding box center [381, 178] width 1 height 3
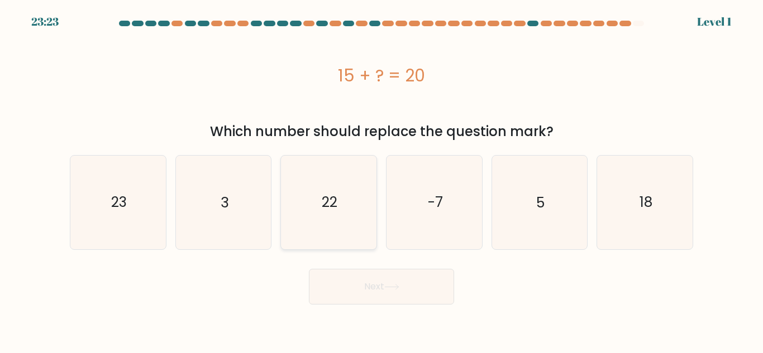
radio input "true"
click at [444, 304] on button "Next" at bounding box center [381, 287] width 145 height 36
click at [444, 314] on body "23:23 Level 1 3" at bounding box center [381, 176] width 763 height 353
click at [446, 315] on body "23:23 Level 1 3" at bounding box center [381, 176] width 763 height 353
click at [446, 304] on button "Next" at bounding box center [381, 287] width 145 height 36
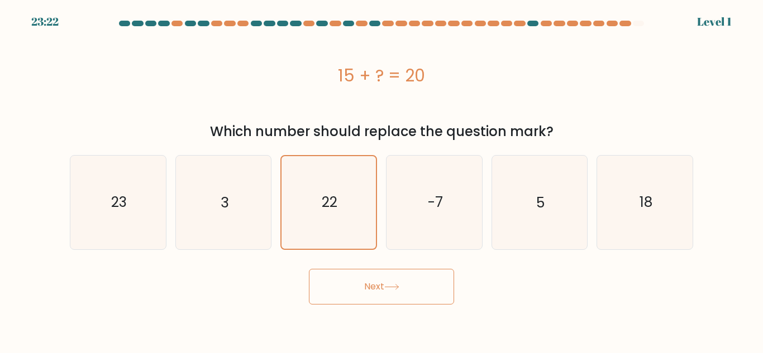
click at [448, 303] on button "Next" at bounding box center [381, 287] width 145 height 36
click at [449, 303] on button "Next" at bounding box center [381, 287] width 145 height 36
click at [450, 303] on button "Next" at bounding box center [381, 287] width 145 height 36
click at [448, 304] on button "Next" at bounding box center [381, 287] width 145 height 36
click at [451, 303] on button "Next" at bounding box center [381, 287] width 145 height 36
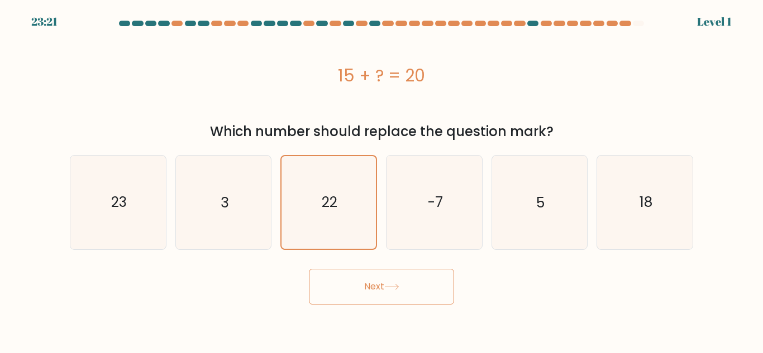
click at [449, 303] on button "Next" at bounding box center [381, 287] width 145 height 36
click at [450, 303] on button "Next" at bounding box center [381, 287] width 145 height 36
click at [452, 300] on button "Next" at bounding box center [381, 287] width 145 height 36
click at [451, 283] on button "Next" at bounding box center [381, 287] width 145 height 36
click at [448, 285] on button "Next" at bounding box center [381, 287] width 145 height 36
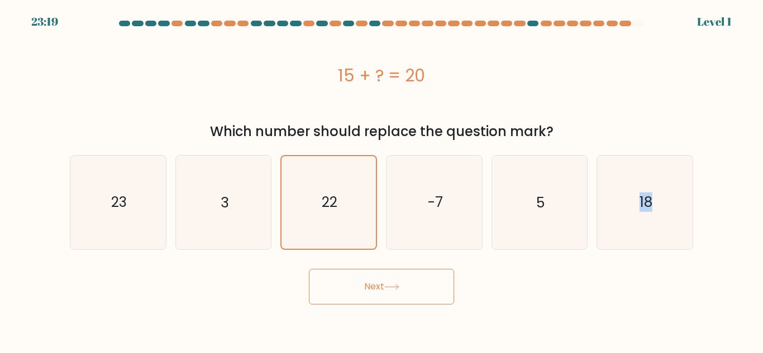
click at [436, 283] on button "Next" at bounding box center [381, 287] width 145 height 36
click at [410, 275] on button "Next" at bounding box center [381, 287] width 145 height 36
click at [416, 272] on button "Next" at bounding box center [381, 287] width 145 height 36
click at [420, 281] on button "Next" at bounding box center [381, 287] width 145 height 36
click at [425, 274] on button "Next" at bounding box center [381, 287] width 145 height 36
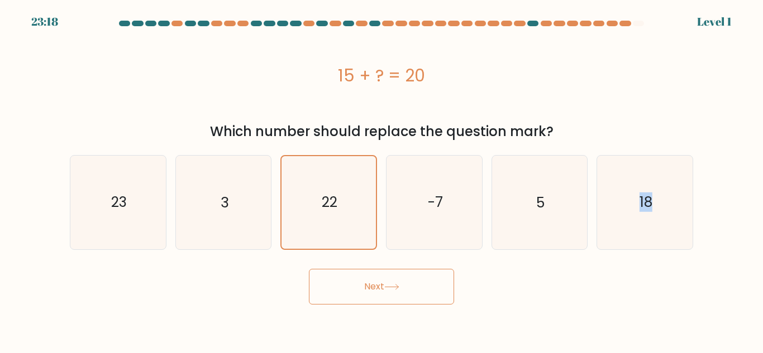
click at [430, 270] on button "Next" at bounding box center [381, 287] width 145 height 36
click at [426, 275] on button "Next" at bounding box center [381, 287] width 145 height 36
click at [568, 303] on div "Next" at bounding box center [381, 284] width 637 height 41
click at [431, 275] on button "Next" at bounding box center [381, 287] width 145 height 36
click at [435, 290] on button "Next" at bounding box center [381, 287] width 145 height 36
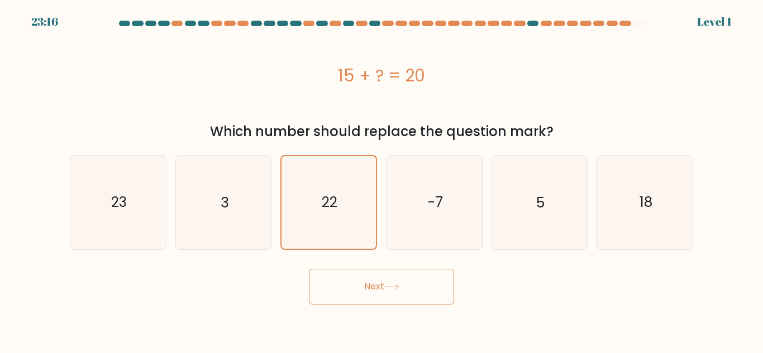
click at [436, 303] on button "Next" at bounding box center [381, 287] width 145 height 36
click at [429, 300] on button "Next" at bounding box center [381, 287] width 145 height 36
click at [441, 294] on button "Next" at bounding box center [381, 287] width 145 height 36
click at [438, 302] on button "Next" at bounding box center [381, 287] width 145 height 36
click at [436, 298] on button "Next" at bounding box center [381, 287] width 145 height 36
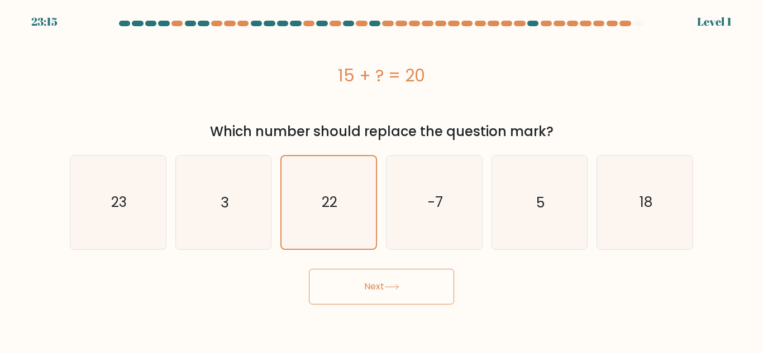
click at [439, 293] on button "Next" at bounding box center [381, 287] width 145 height 36
click at [436, 293] on button "Next" at bounding box center [381, 287] width 145 height 36
click at [430, 274] on button "Next" at bounding box center [381, 287] width 145 height 36
click at [408, 277] on button "Next" at bounding box center [381, 287] width 145 height 36
click at [405, 269] on button "Next" at bounding box center [381, 287] width 145 height 36
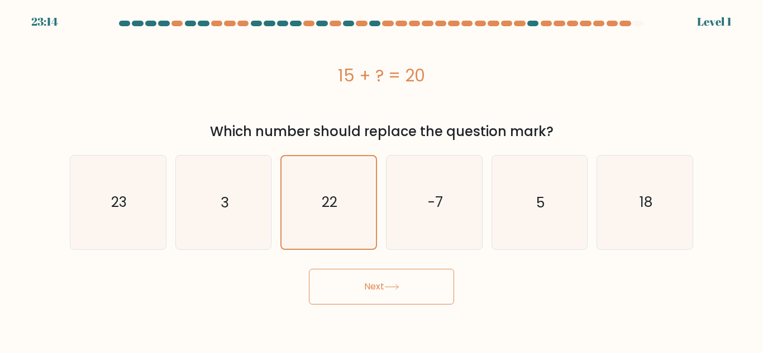
click at [402, 271] on button "Next" at bounding box center [381, 287] width 145 height 36
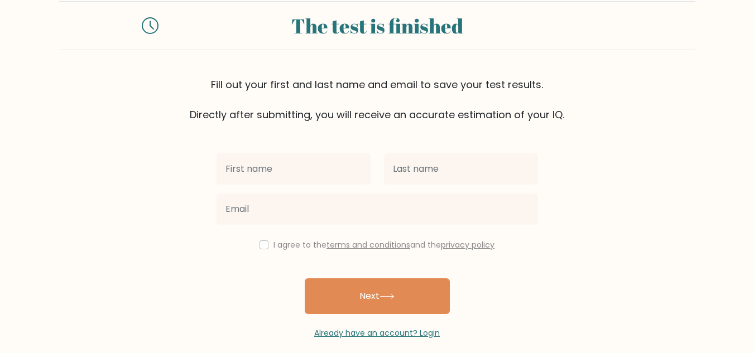
scroll to position [39, 0]
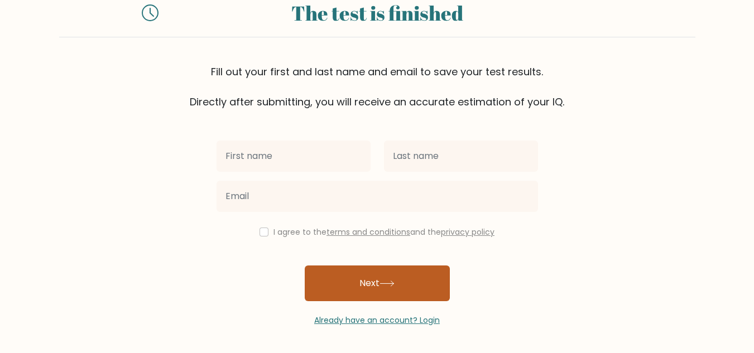
click at [425, 300] on button "Next" at bounding box center [377, 284] width 145 height 36
click at [418, 276] on button "Next" at bounding box center [377, 284] width 145 height 36
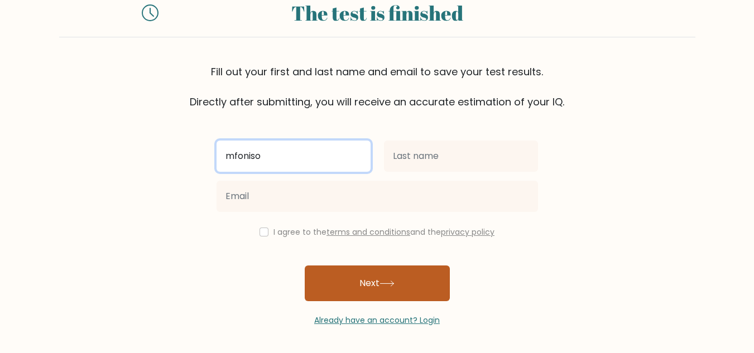
type input "mfoniso"
click at [305, 266] on button "Next" at bounding box center [377, 284] width 145 height 36
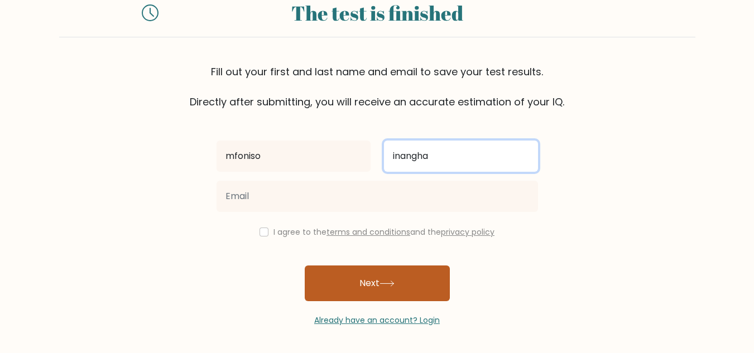
type input "inangha"
click at [305, 266] on button "Next" at bounding box center [377, 284] width 145 height 36
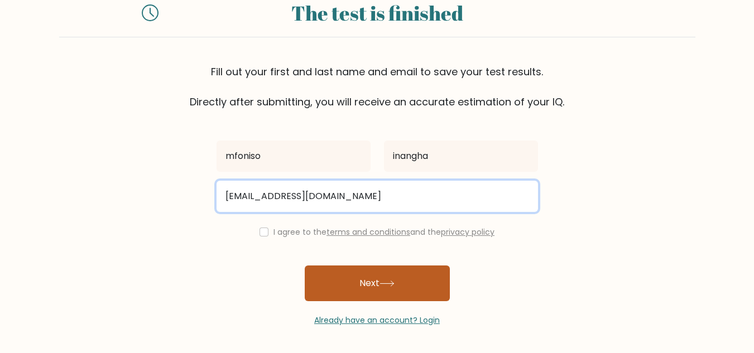
type input "buoybuboil@gmail.com"
click at [305, 266] on button "Next" at bounding box center [377, 284] width 145 height 36
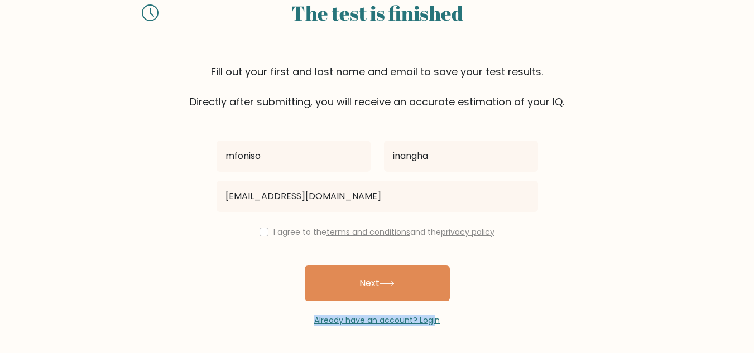
drag, startPoint x: 404, startPoint y: 264, endPoint x: 438, endPoint y: 309, distance: 56.7
click at [438, 309] on div "mfoniso inangha buoybuboil@gmail.com I agree to the terms and conditions and th…" at bounding box center [377, 217] width 335 height 217
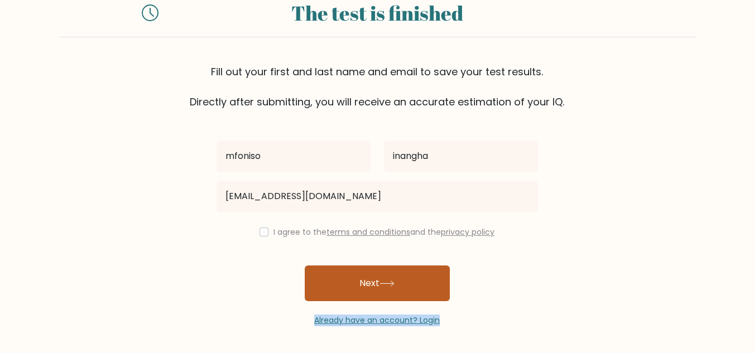
click at [412, 289] on button "Next" at bounding box center [377, 284] width 145 height 36
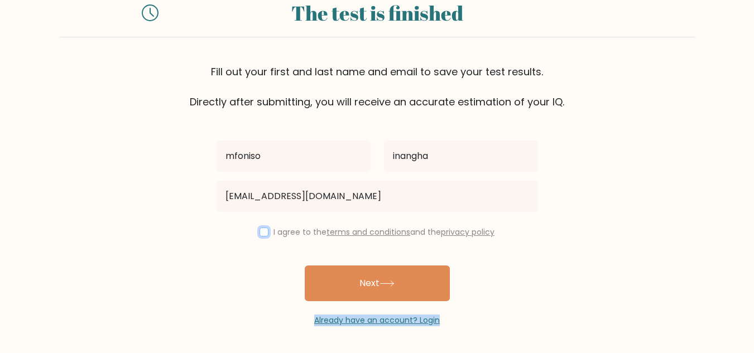
click at [260, 235] on input "checkbox" at bounding box center [264, 232] width 9 height 9
checkbox input "true"
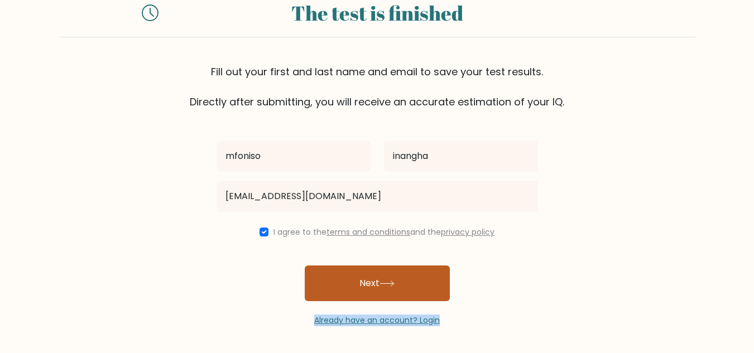
click at [353, 285] on button "Next" at bounding box center [377, 284] width 145 height 36
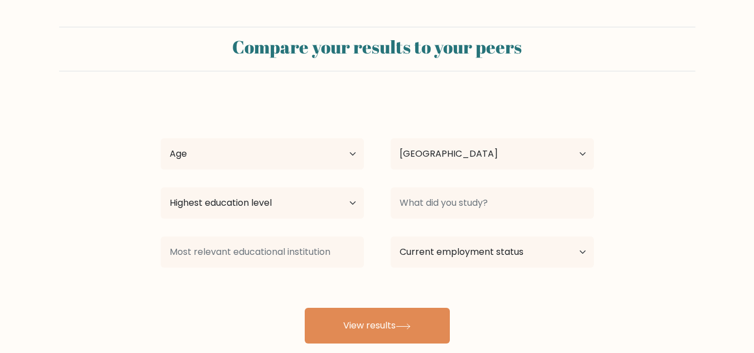
select select "NG"
click at [345, 196] on select "Highest education level No schooling Primary Lower Secondary Upper Secondary Oc…" at bounding box center [262, 203] width 203 height 31
select select "lower_secondary"
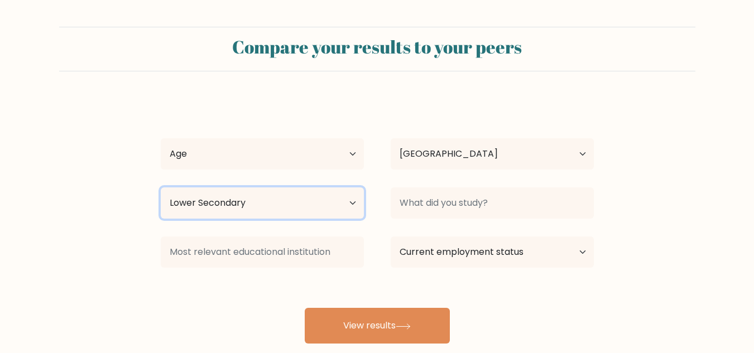
click at [161, 188] on select "Highest education level No schooling Primary Lower Secondary Upper Secondary Oc…" at bounding box center [262, 203] width 203 height 31
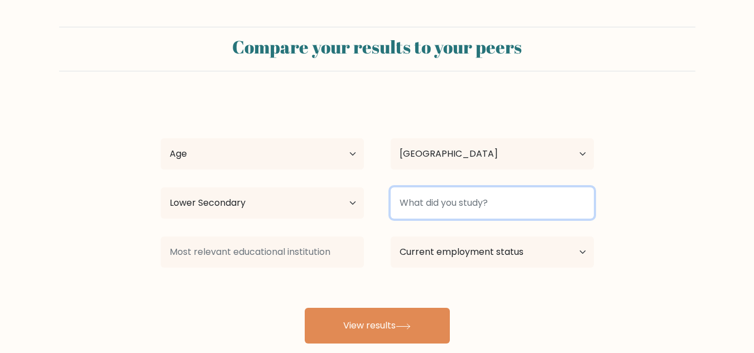
click at [437, 207] on input at bounding box center [492, 203] width 203 height 31
type input "all"
click at [305, 308] on button "View results" at bounding box center [377, 326] width 145 height 36
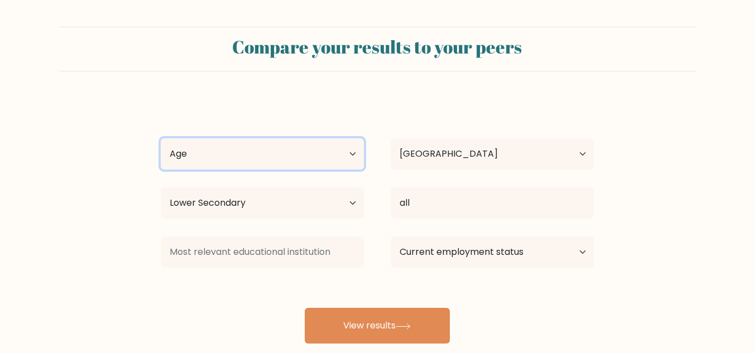
click at [327, 150] on select "Age Under 18 years old 18-24 years old 25-34 years old 35-44 years old 45-54 ye…" at bounding box center [262, 153] width 203 height 31
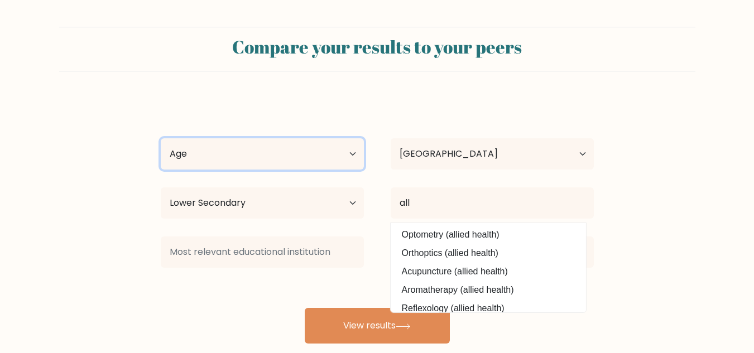
select select "min_18"
click at [161, 138] on select "Age Under 18 years old 18-24 years old 25-34 years old 35-44 years old 45-54 ye…" at bounding box center [262, 153] width 203 height 31
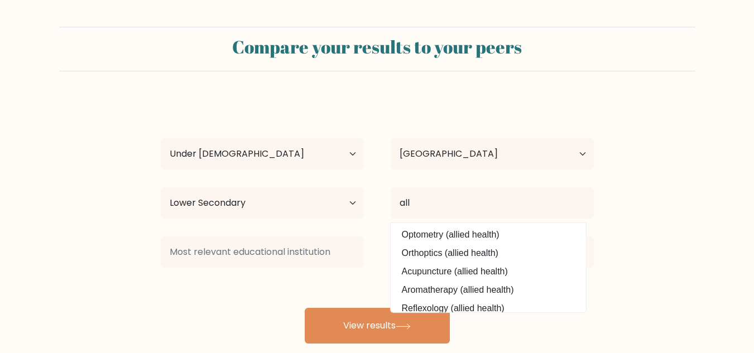
click at [668, 235] on form "Compare your results to your peers mfoniso inangha Age Under 18 years old 18-24…" at bounding box center [377, 185] width 754 height 317
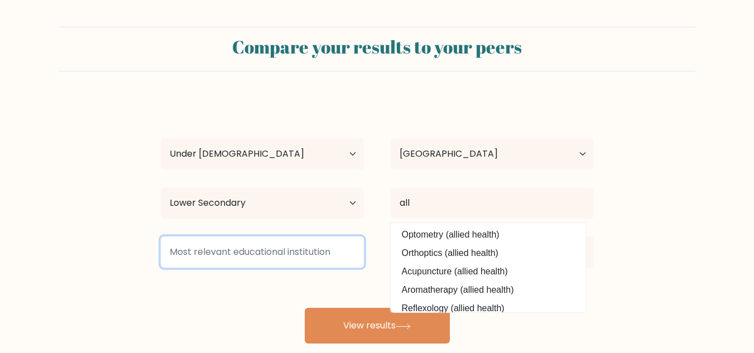
click at [251, 256] on input at bounding box center [262, 252] width 203 height 31
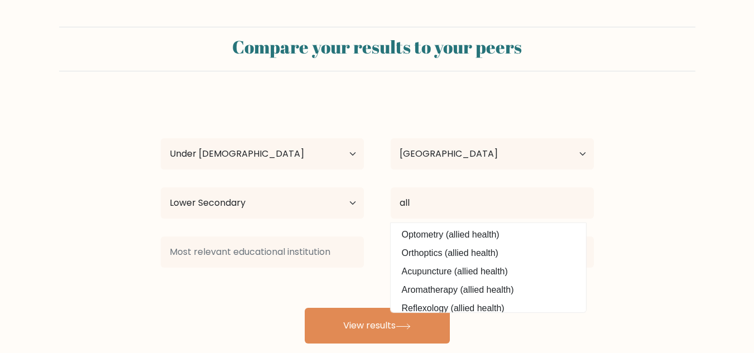
click at [198, 328] on div "mfoniso inangha Age Under 18 years old 18-24 years old 25-34 years old 35-44 ye…" at bounding box center [377, 221] width 447 height 246
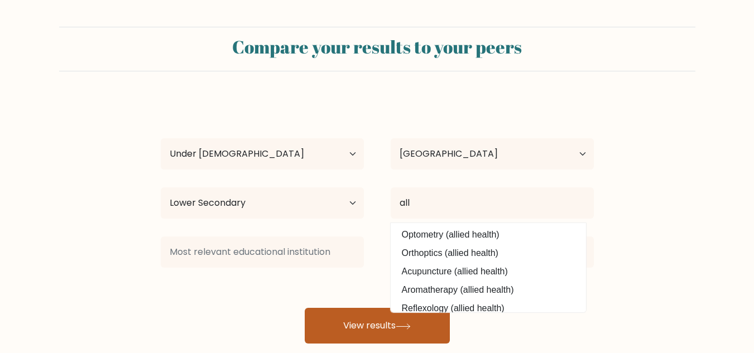
click at [322, 320] on button "View results" at bounding box center [377, 326] width 145 height 36
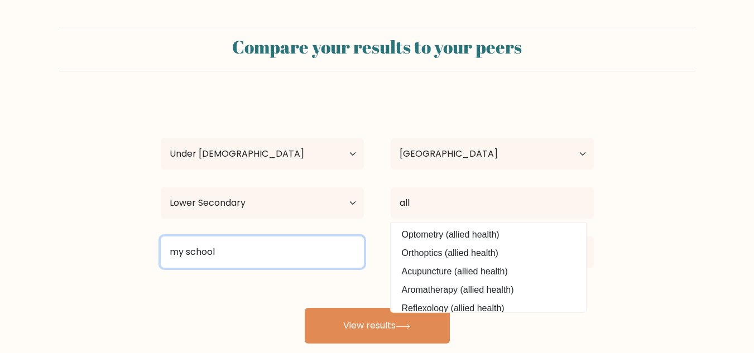
type input "my school"
click at [305, 308] on button "View results" at bounding box center [377, 326] width 145 height 36
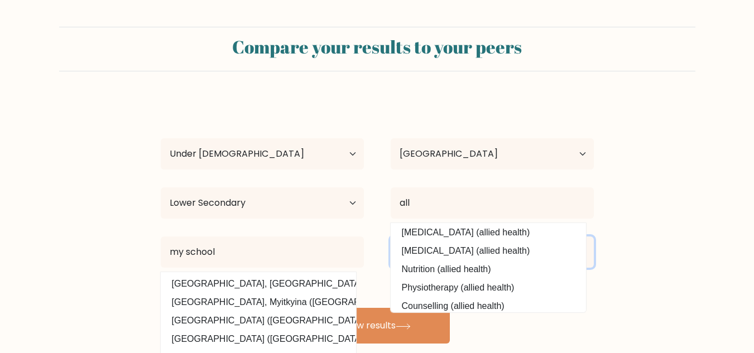
scroll to position [101, 0]
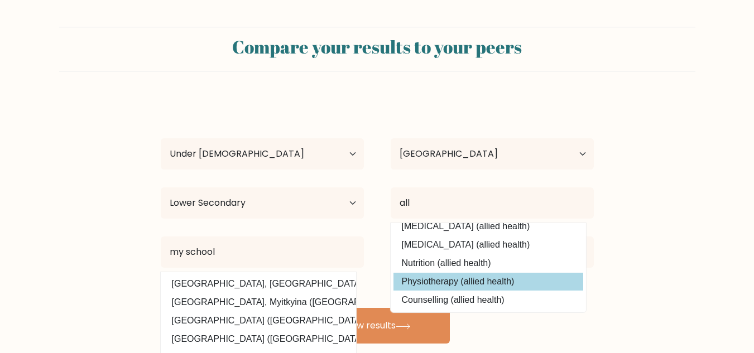
click at [409, 283] on option "Physiotherapy (allied health)" at bounding box center [489, 282] width 190 height 18
type input "Physiotherapy"
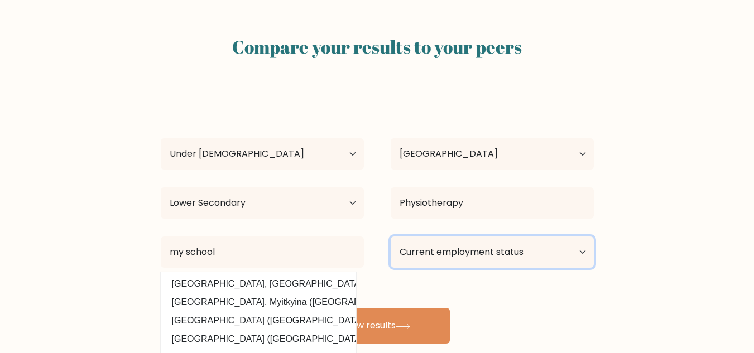
click at [537, 259] on select "Current employment status Employed Student Retired Other / prefer not to answer" at bounding box center [492, 252] width 203 height 31
select select "student"
click at [391, 237] on select "Current employment status Employed Student Retired Other / prefer not to answer" at bounding box center [492, 252] width 203 height 31
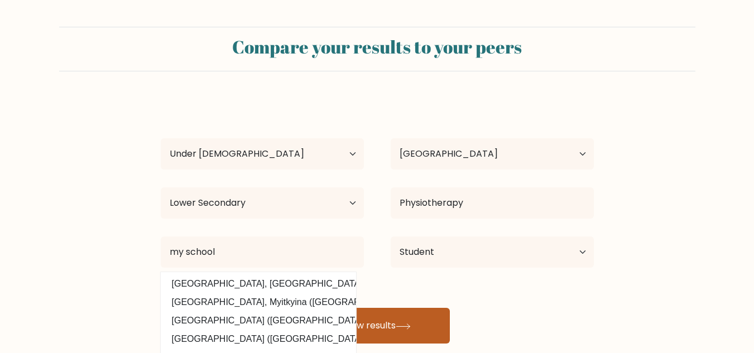
click at [409, 327] on icon at bounding box center [402, 326] width 13 height 5
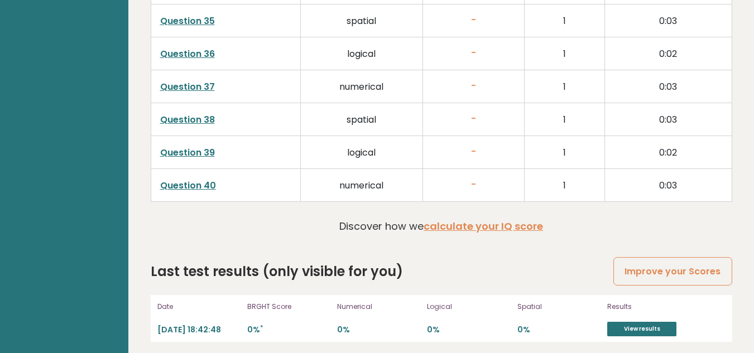
scroll to position [2911, 0]
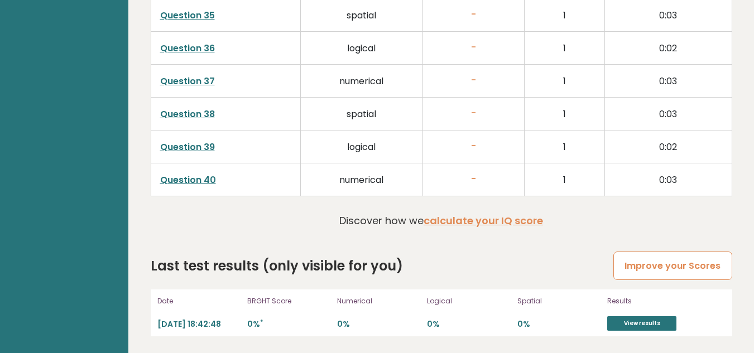
click at [707, 257] on link "Improve your Scores" at bounding box center [673, 266] width 118 height 28
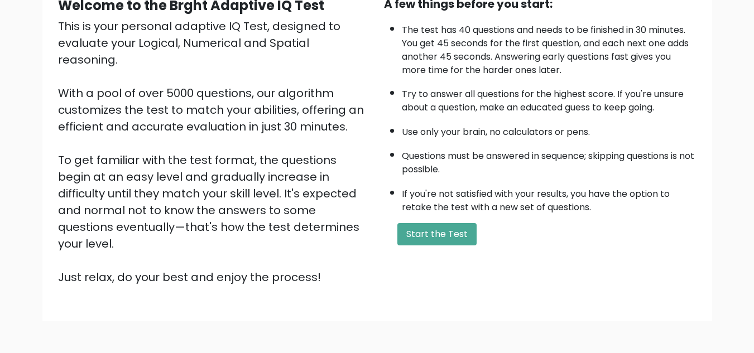
scroll to position [158, 0]
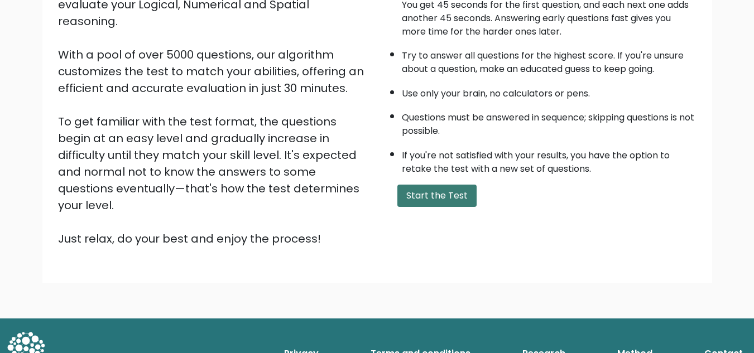
click at [457, 204] on button "Start the Test" at bounding box center [437, 196] width 79 height 22
